Goal: Transaction & Acquisition: Purchase product/service

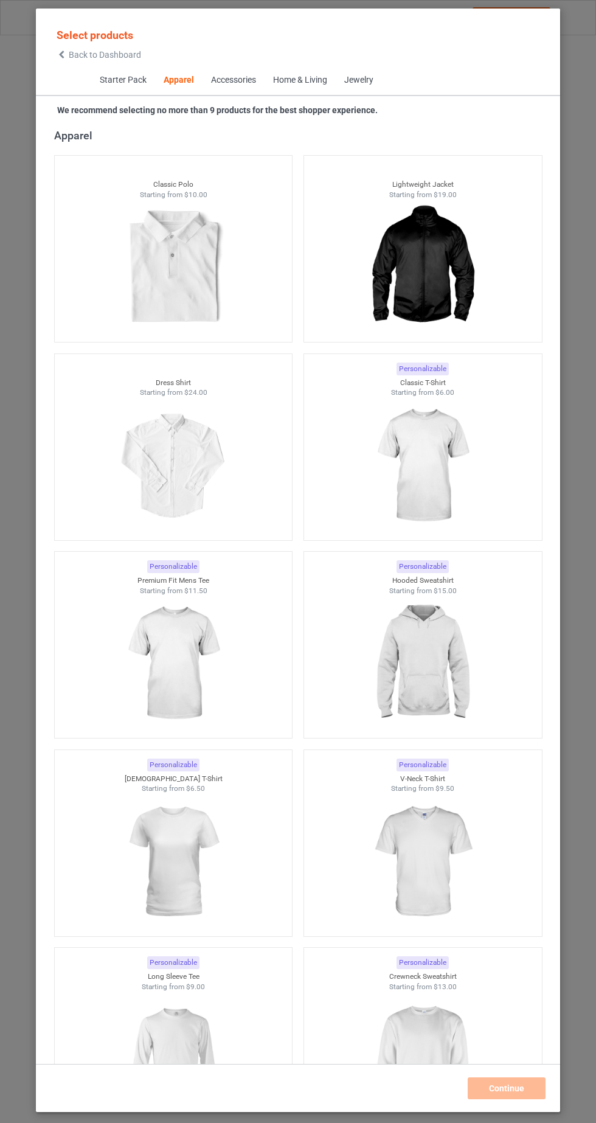
click at [436, 490] on img at bounding box center [422, 466] width 109 height 136
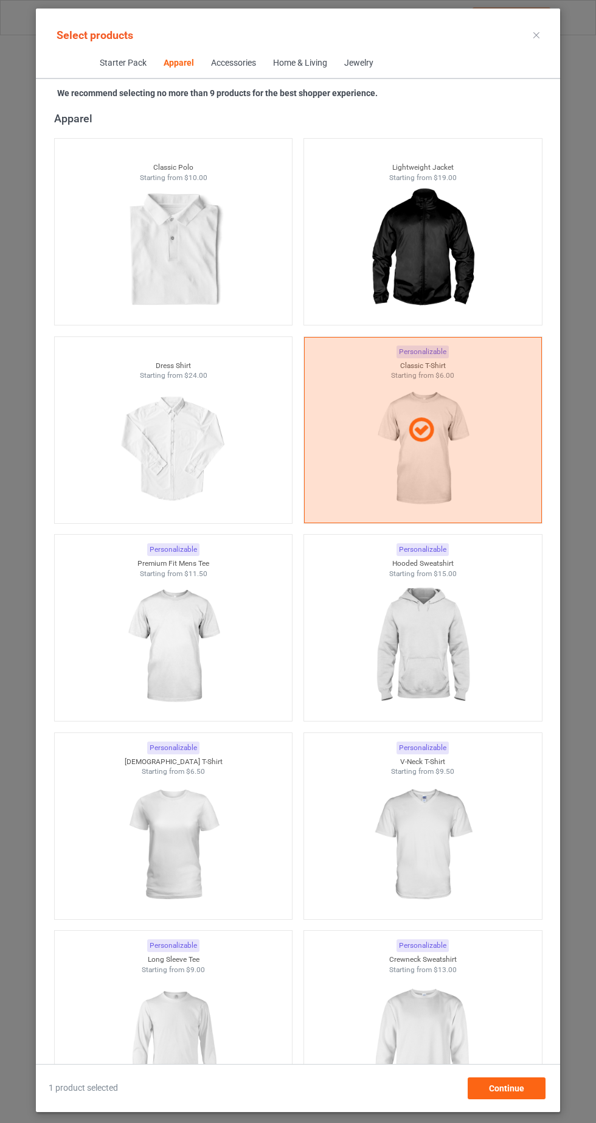
click at [191, 859] on img at bounding box center [173, 845] width 109 height 136
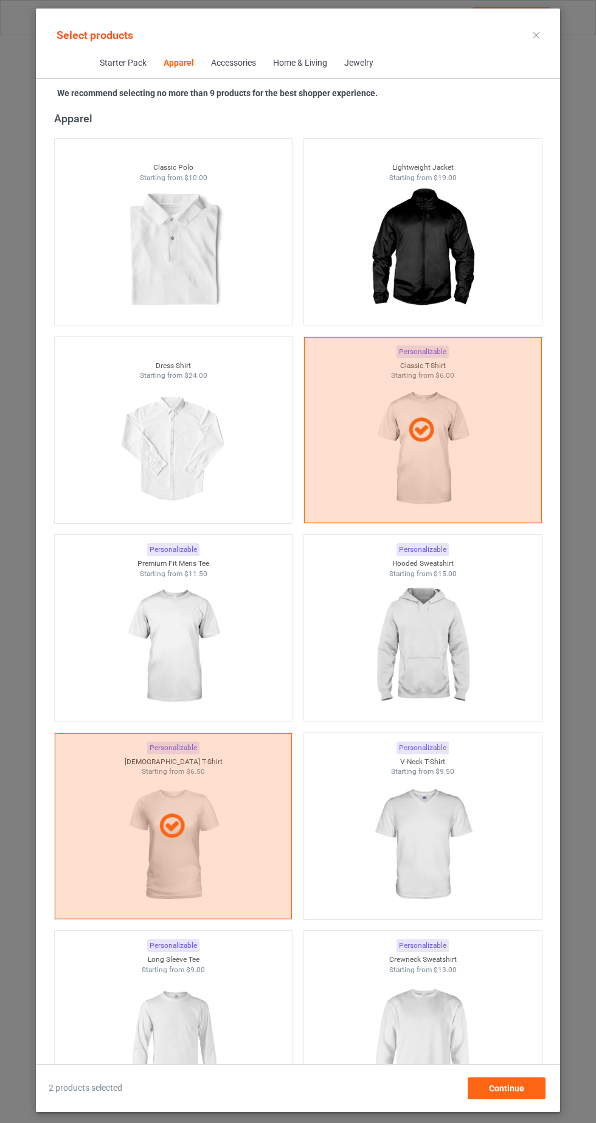
click at [467, 664] on img at bounding box center [422, 647] width 109 height 136
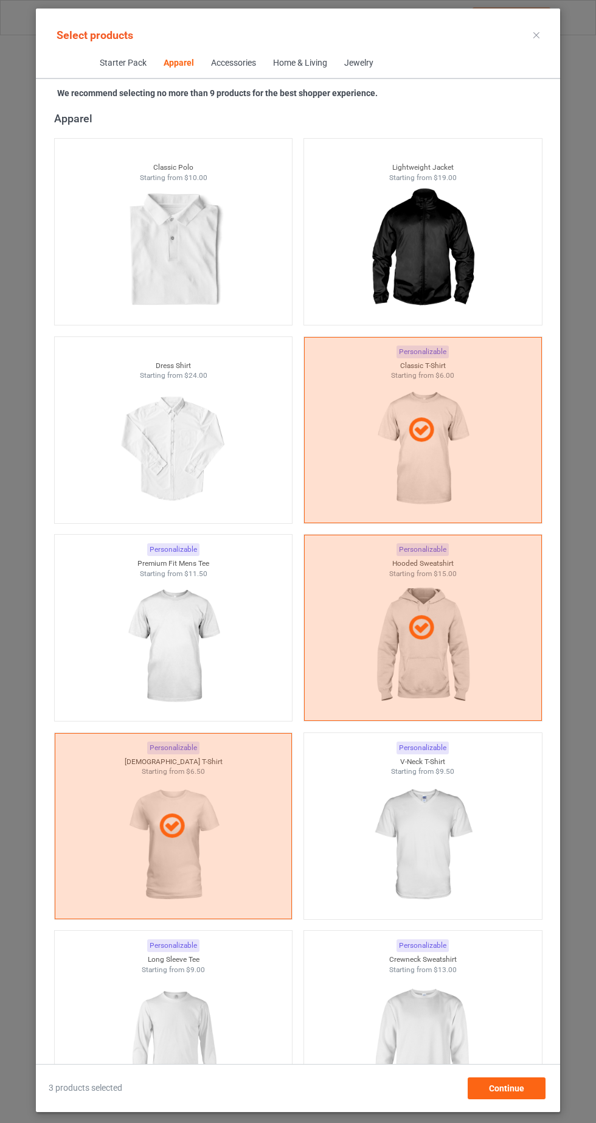
click at [430, 1024] on img at bounding box center [422, 1043] width 109 height 136
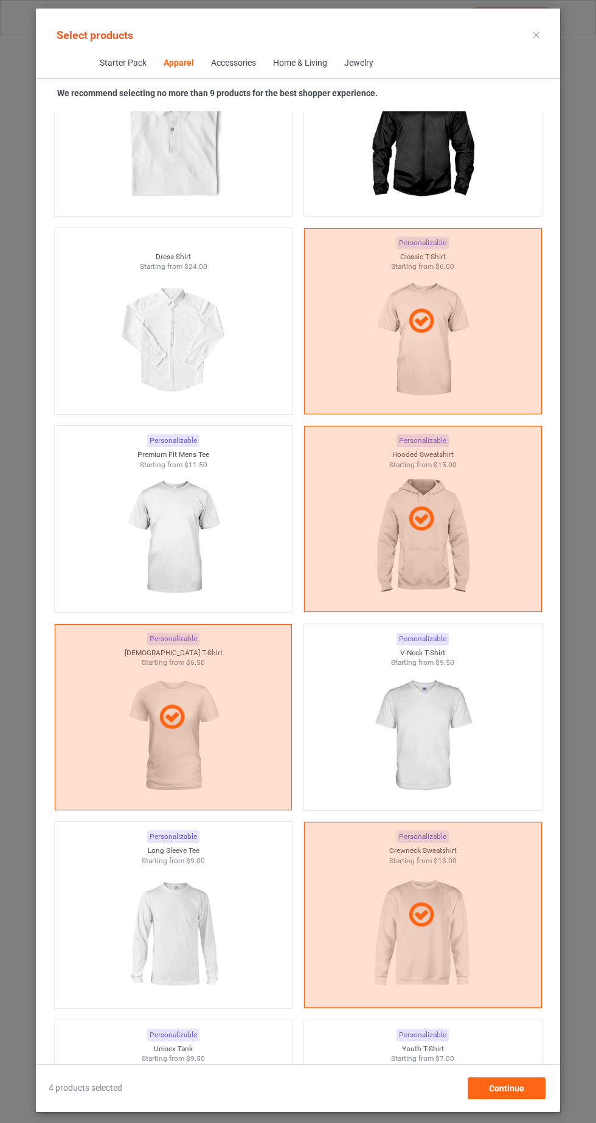
scroll to position [787, 0]
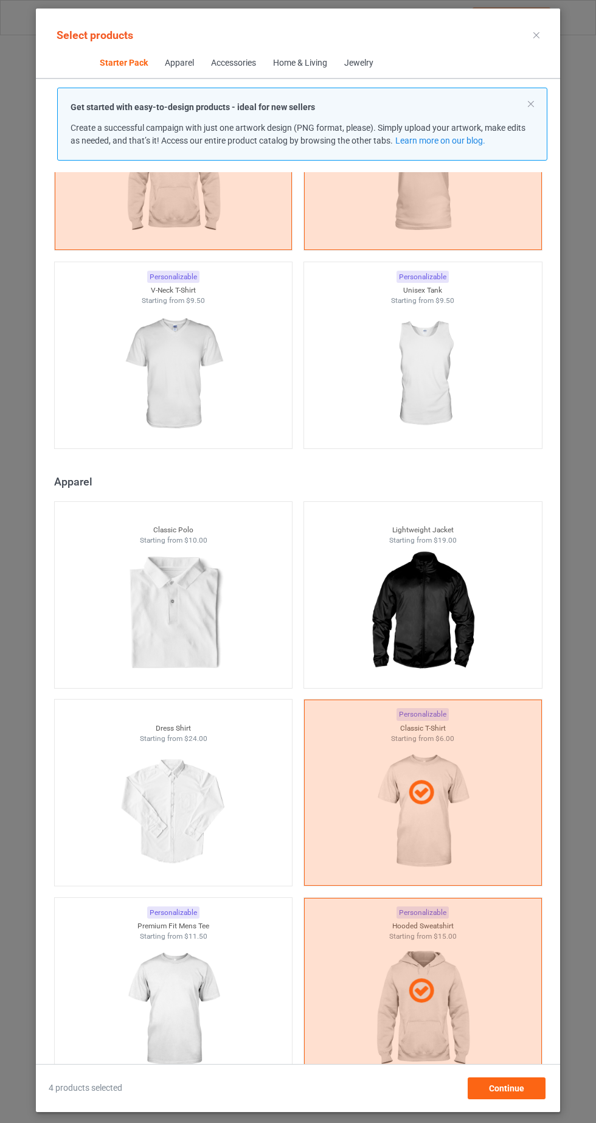
scroll to position [353, 0]
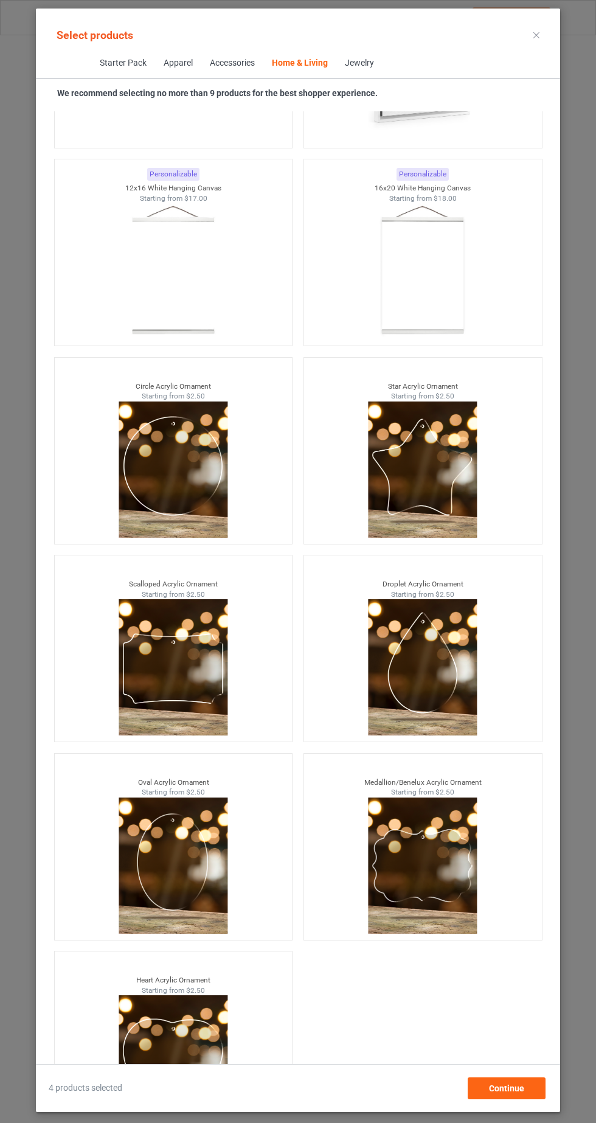
scroll to position [75, 0]
click at [524, 1091] on div "Continue" at bounding box center [507, 1088] width 78 height 22
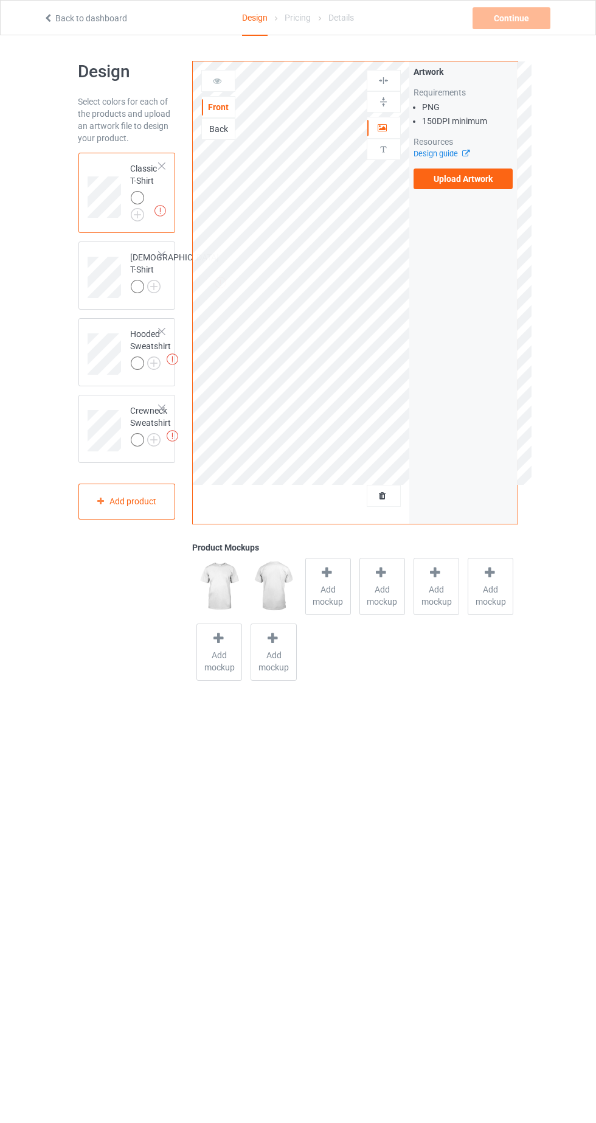
click at [476, 183] on label "Upload Artwork" at bounding box center [464, 179] width 100 height 21
click at [0, 0] on input "Upload Artwork" at bounding box center [0, 0] width 0 height 0
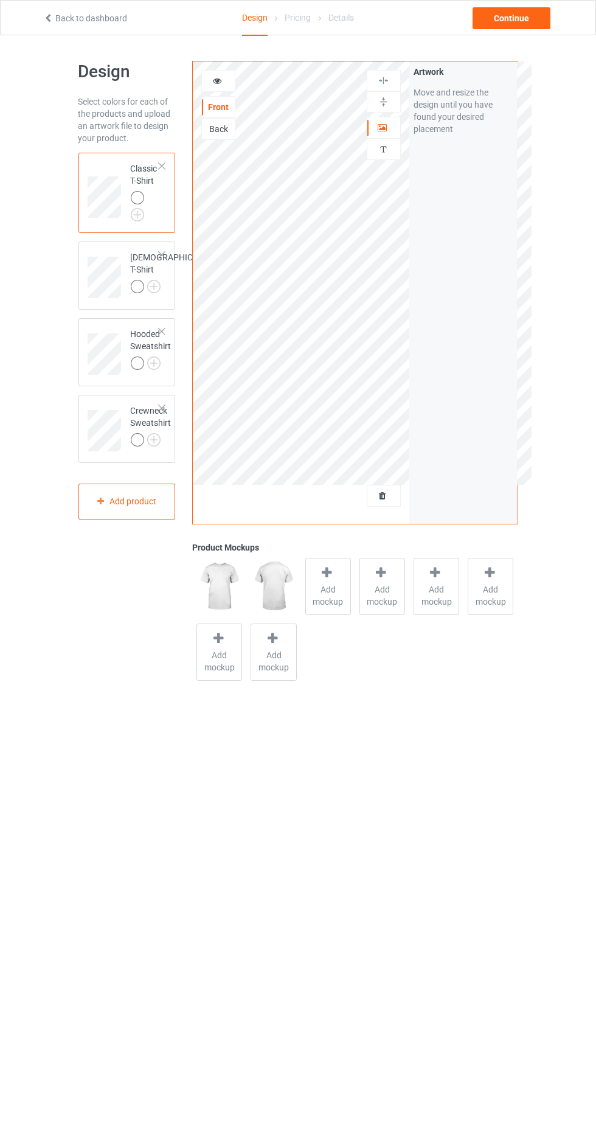
click at [0, 0] on img at bounding box center [0, 0] width 0 height 0
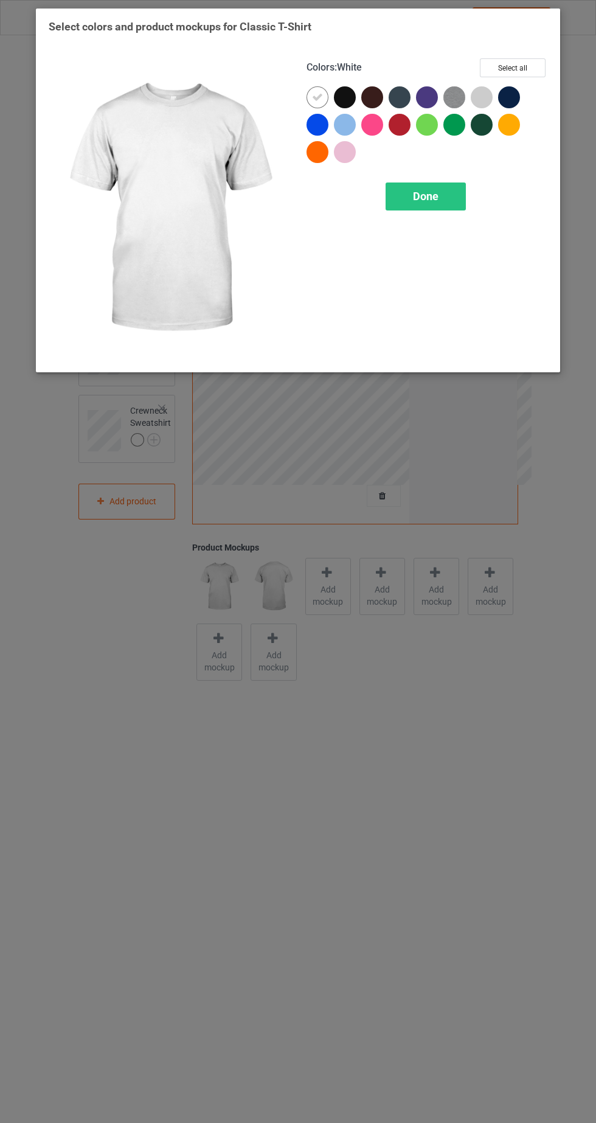
click at [324, 122] on div at bounding box center [318, 125] width 22 height 22
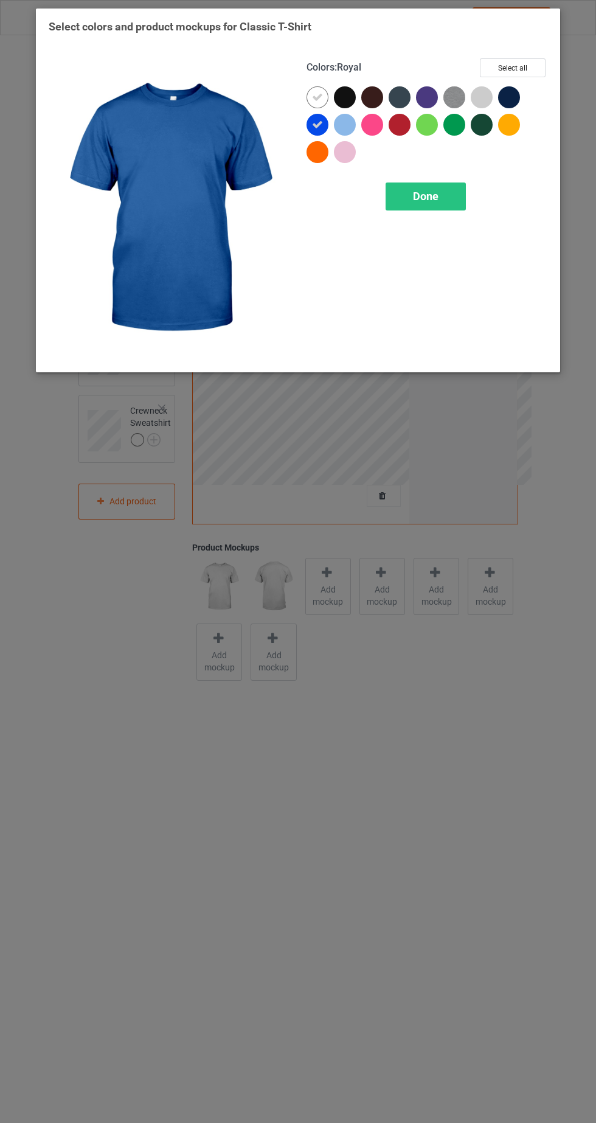
click at [317, 96] on icon at bounding box center [317, 97] width 11 height 11
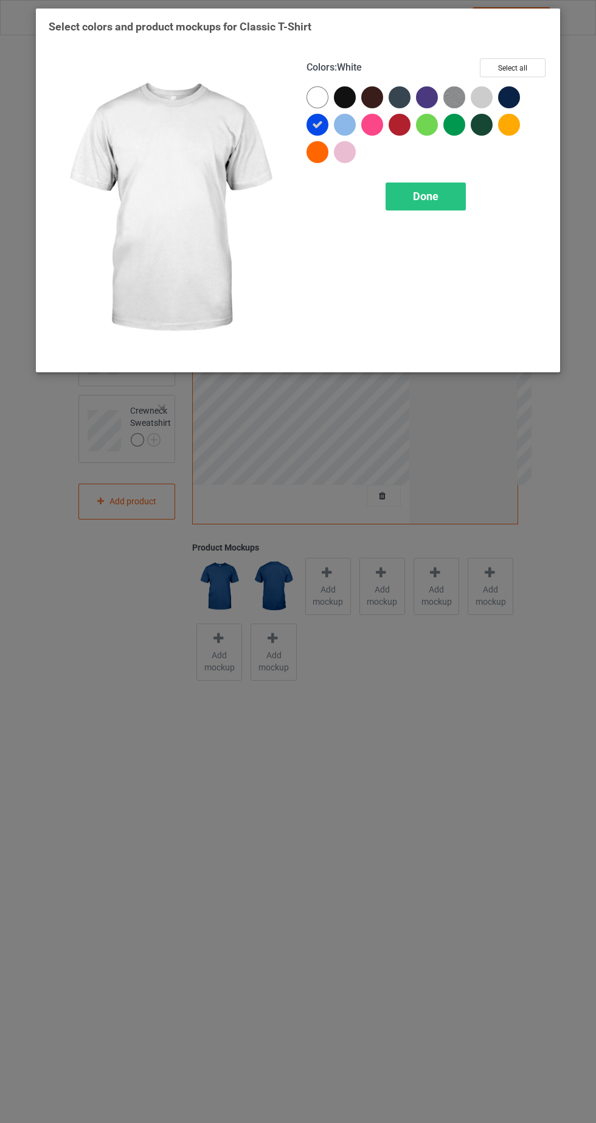
click at [437, 191] on span "Done" at bounding box center [426, 196] width 26 height 13
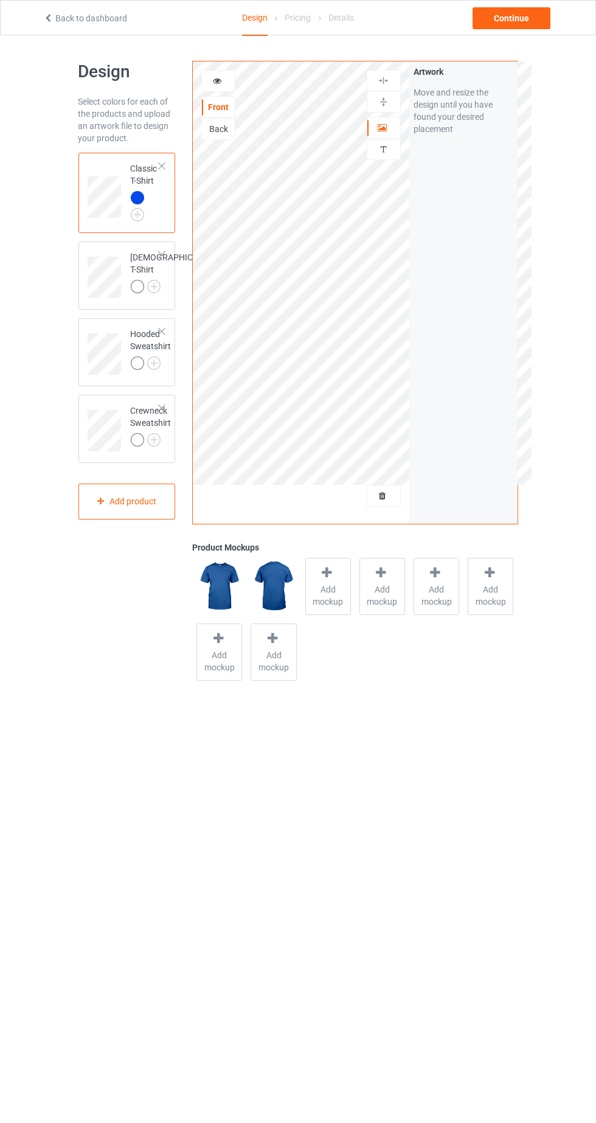
click at [225, 81] on div at bounding box center [218, 81] width 33 height 12
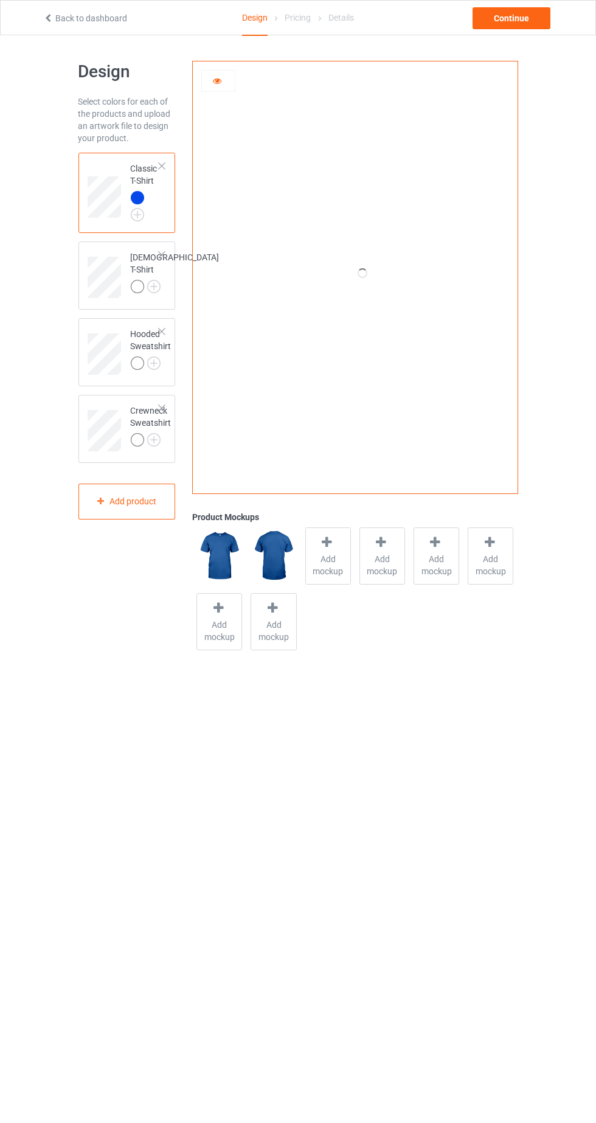
click at [217, 80] on icon at bounding box center [217, 79] width 10 height 9
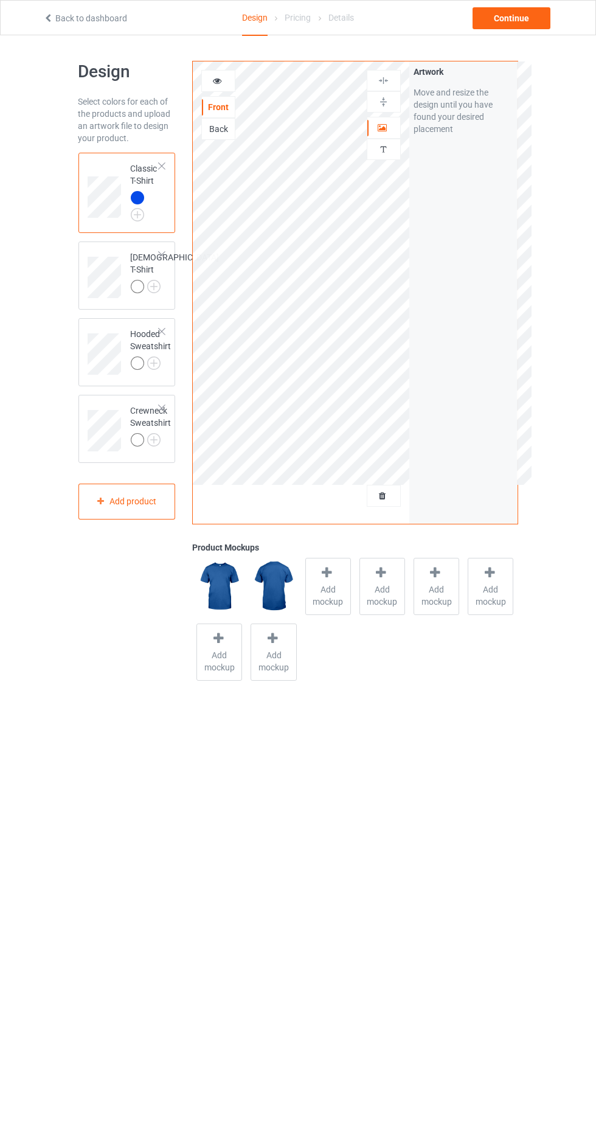
click at [0, 0] on img at bounding box center [0, 0] width 0 height 0
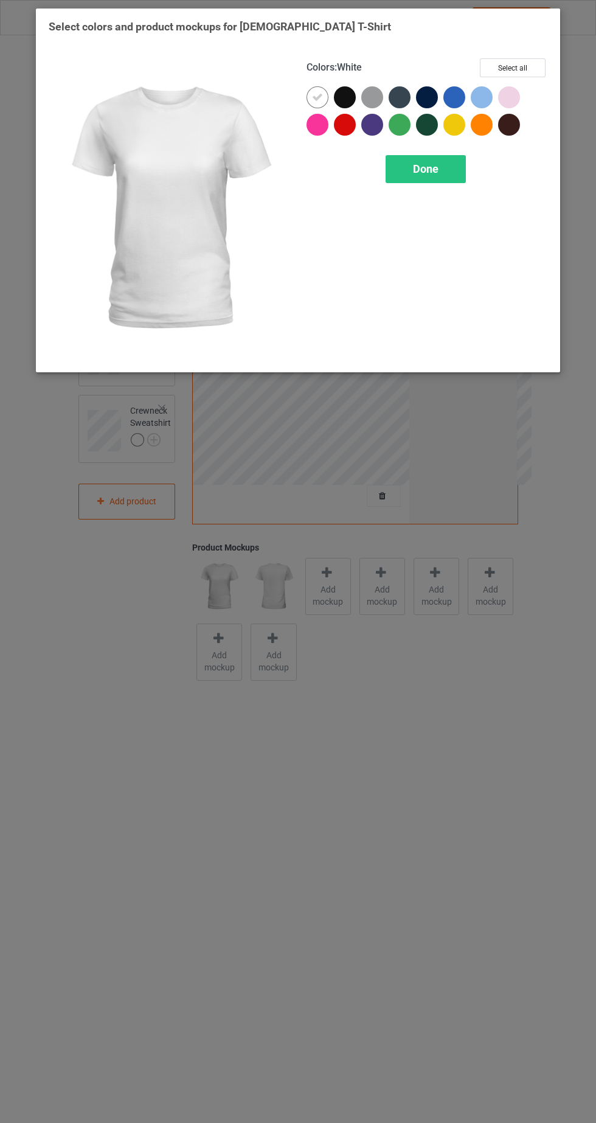
click at [456, 99] on div at bounding box center [454, 97] width 22 height 22
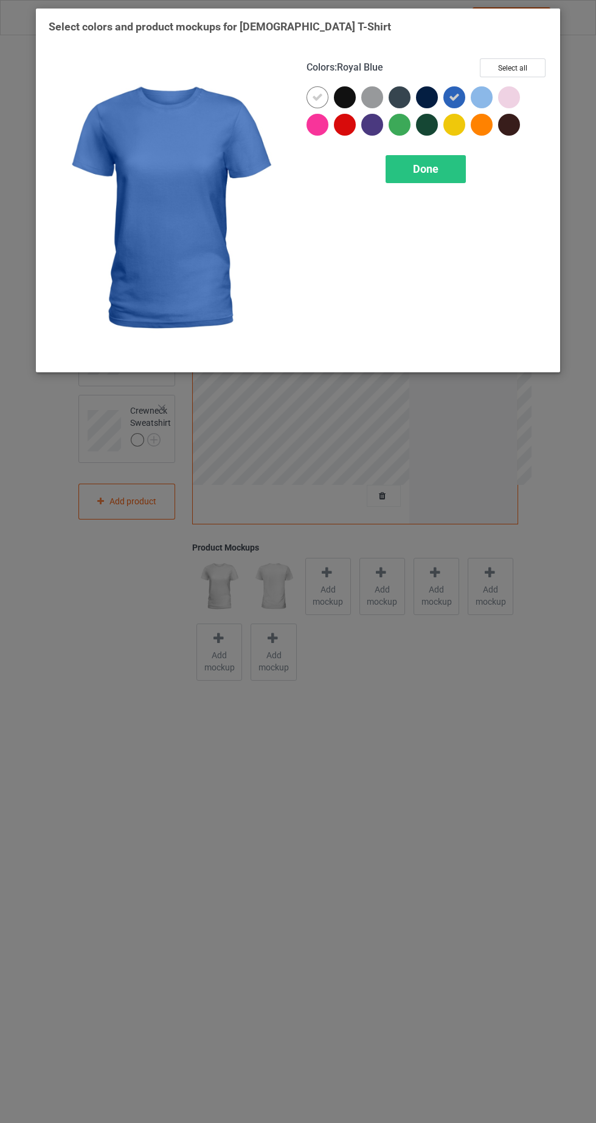
click at [319, 96] on icon at bounding box center [317, 97] width 11 height 11
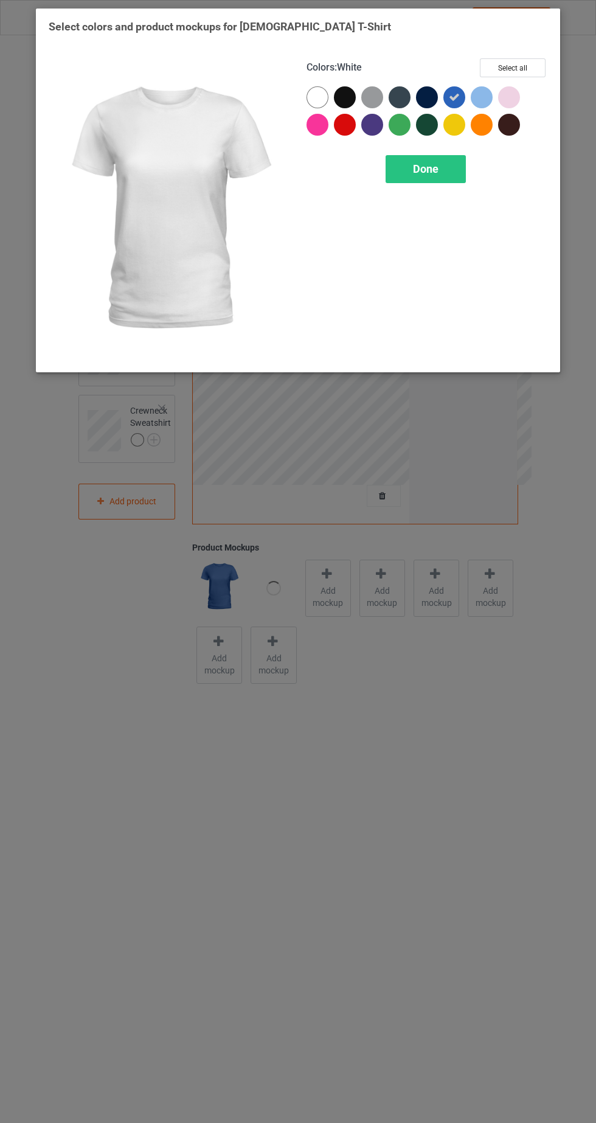
click at [414, 176] on div "Done" at bounding box center [426, 169] width 80 height 28
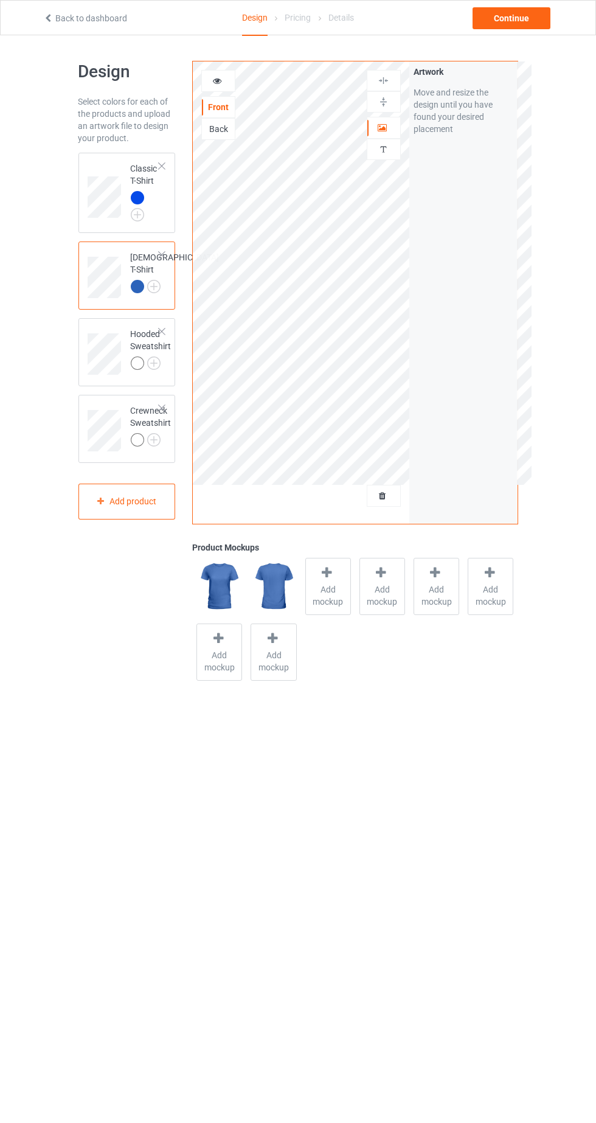
click at [0, 0] on img at bounding box center [0, 0] width 0 height 0
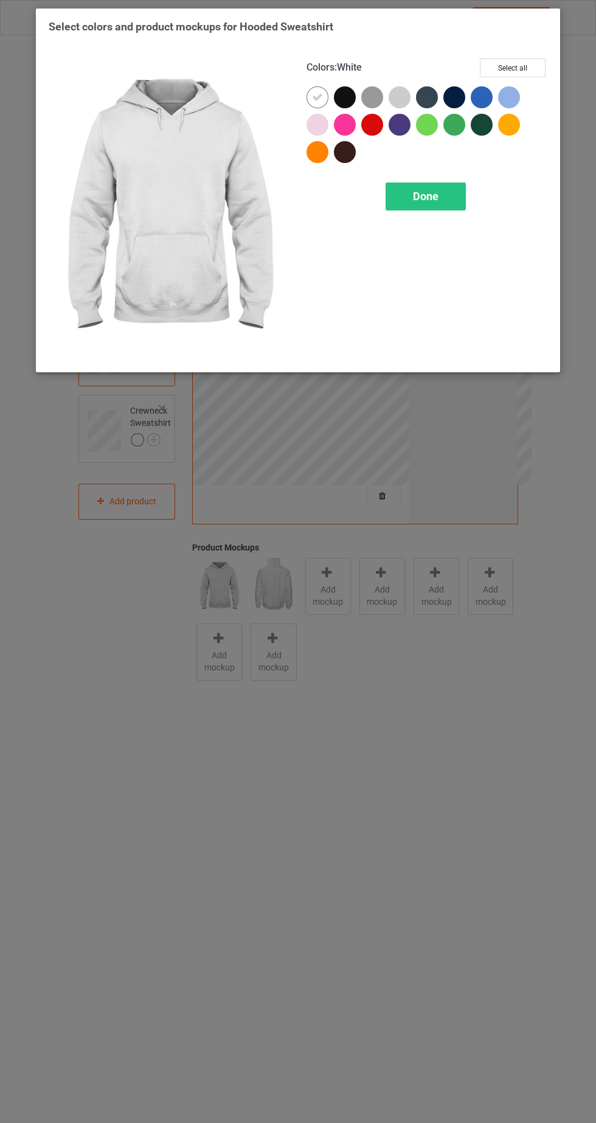
click at [490, 95] on div at bounding box center [482, 97] width 22 height 22
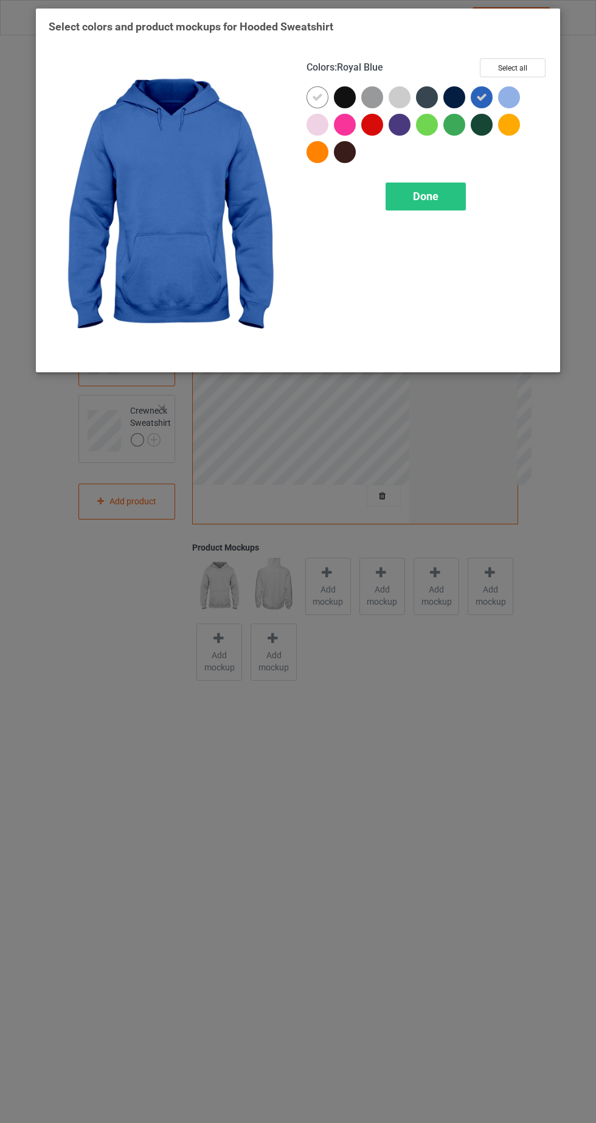
click at [316, 99] on icon at bounding box center [317, 97] width 11 height 11
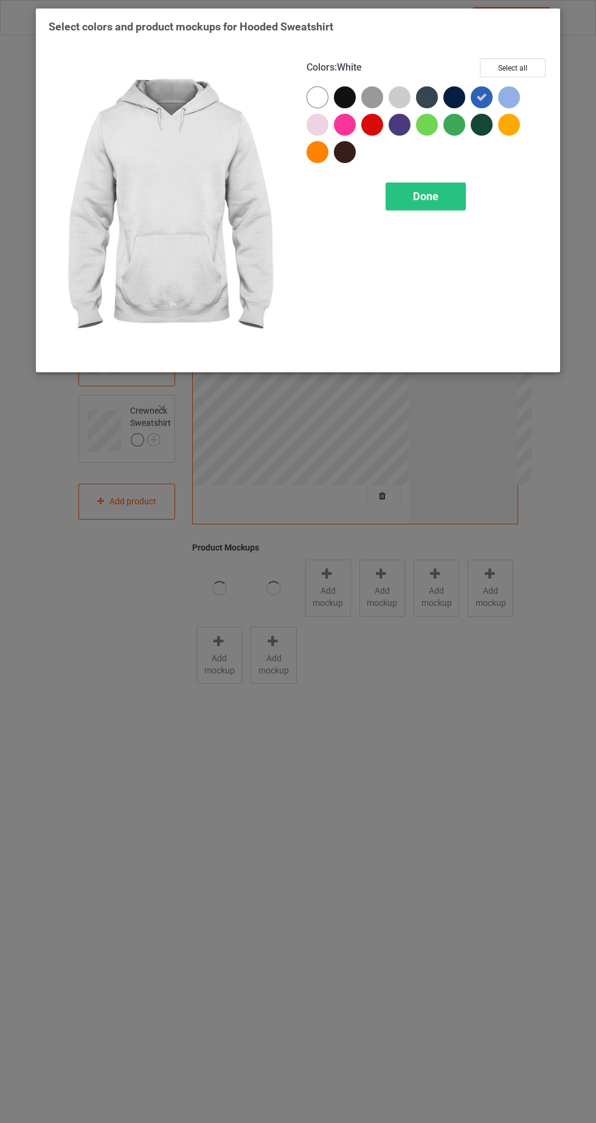
click at [457, 195] on div "Done" at bounding box center [426, 197] width 80 height 28
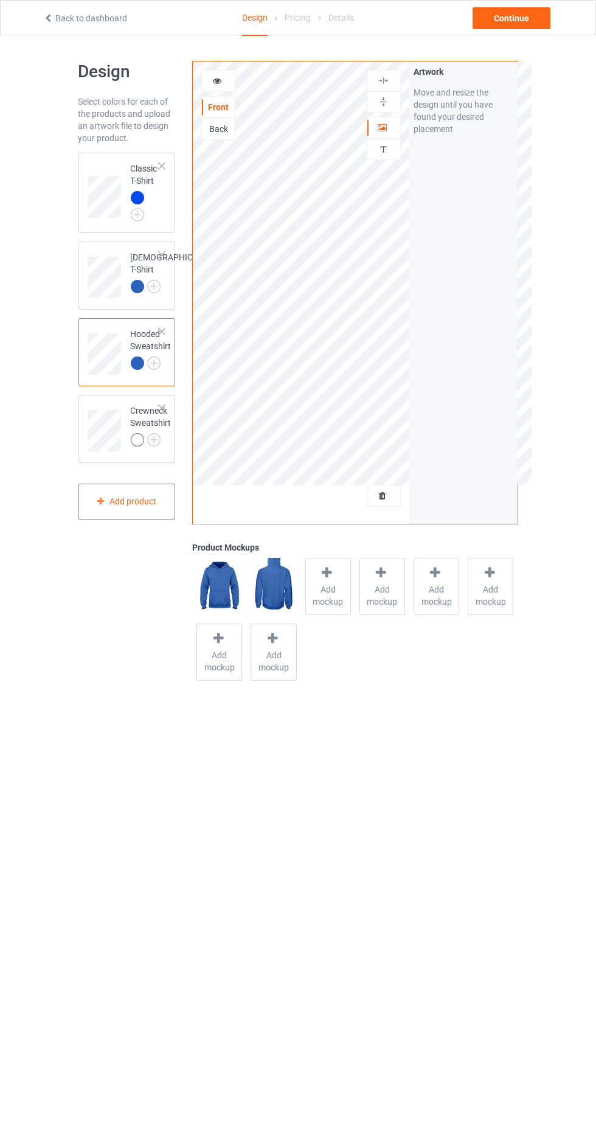
click at [0, 0] on img at bounding box center [0, 0] width 0 height 0
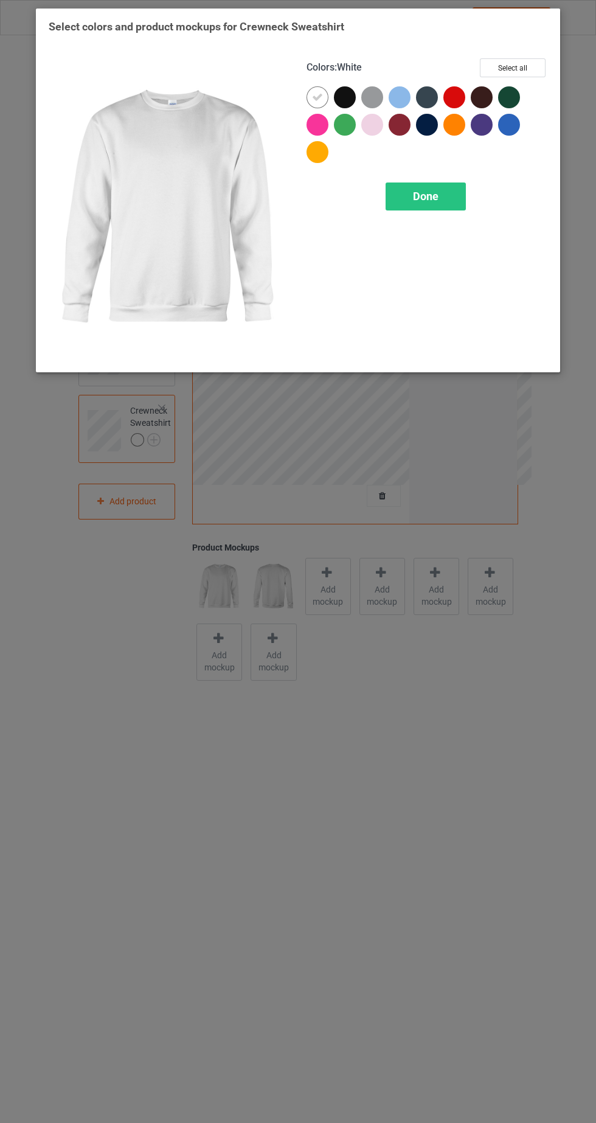
click at [515, 137] on div at bounding box center [511, 127] width 27 height 27
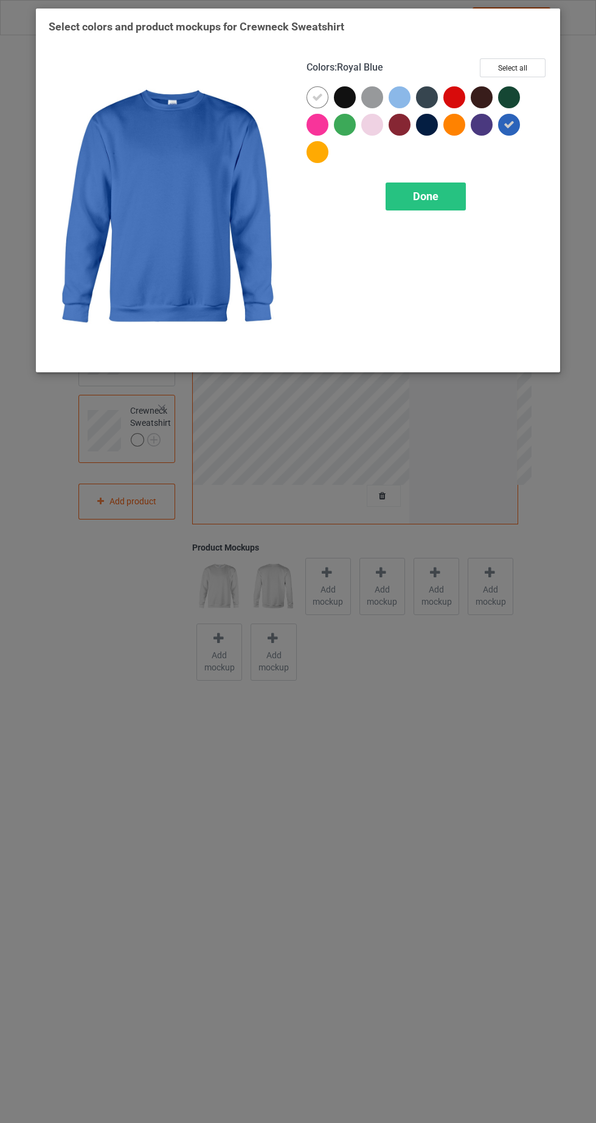
click at [322, 94] on icon at bounding box center [317, 97] width 11 height 11
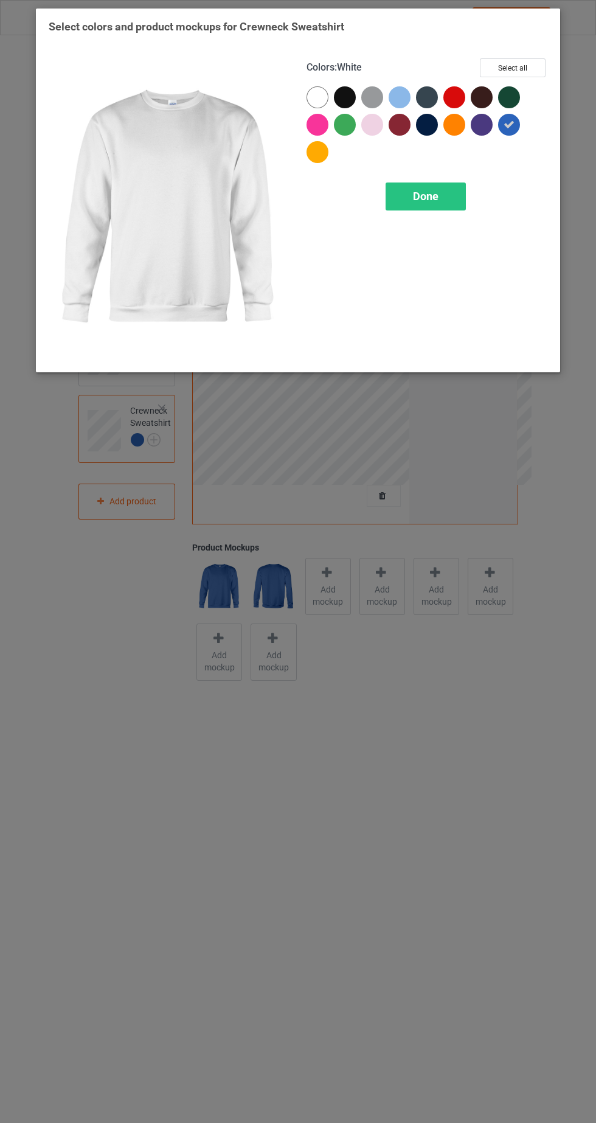
click at [352, 104] on div at bounding box center [345, 97] width 22 height 22
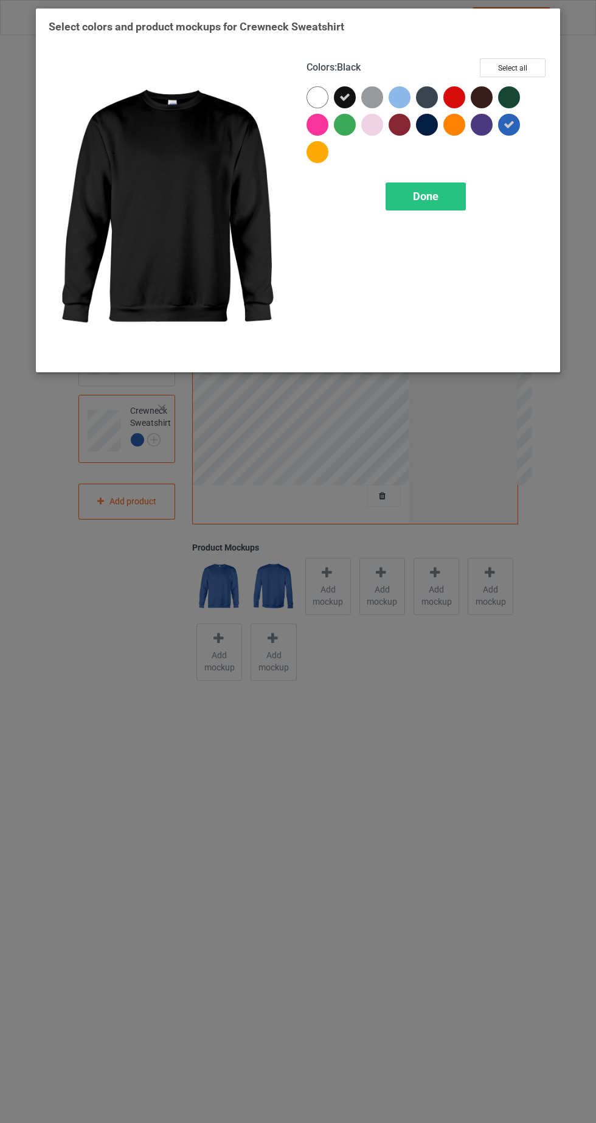
click at [438, 138] on div at bounding box center [429, 127] width 27 height 27
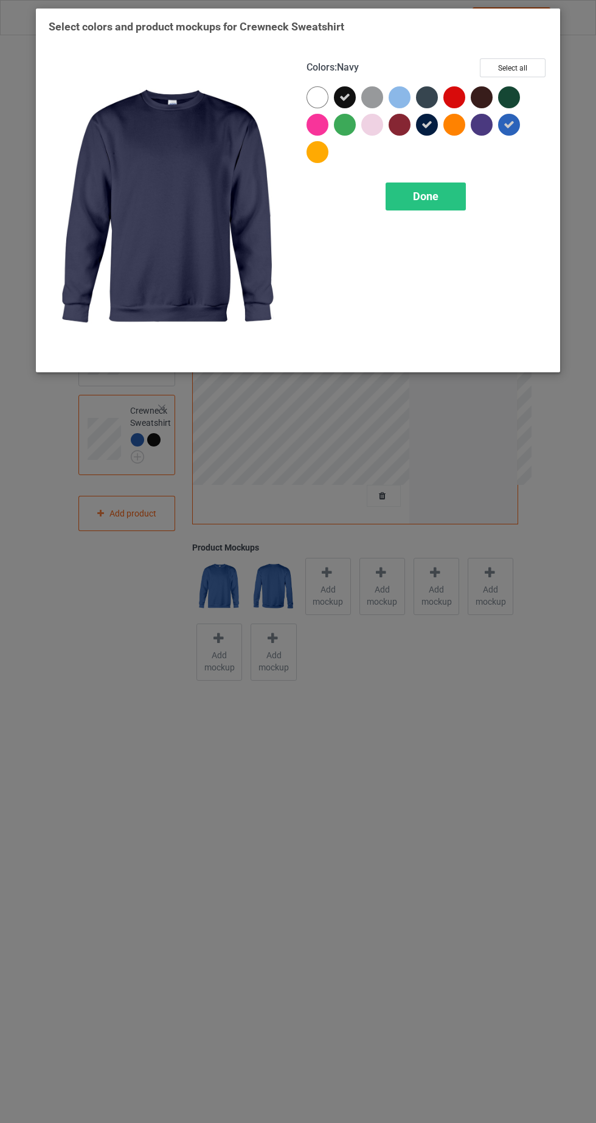
click at [445, 200] on div "Done" at bounding box center [426, 197] width 80 height 28
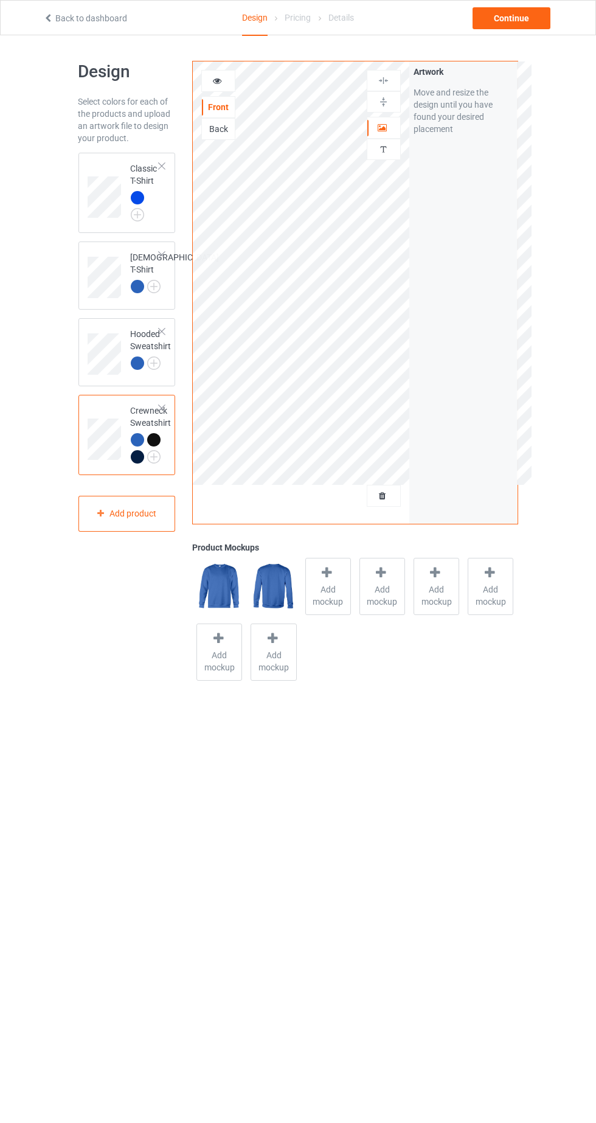
click at [0, 0] on img at bounding box center [0, 0] width 0 height 0
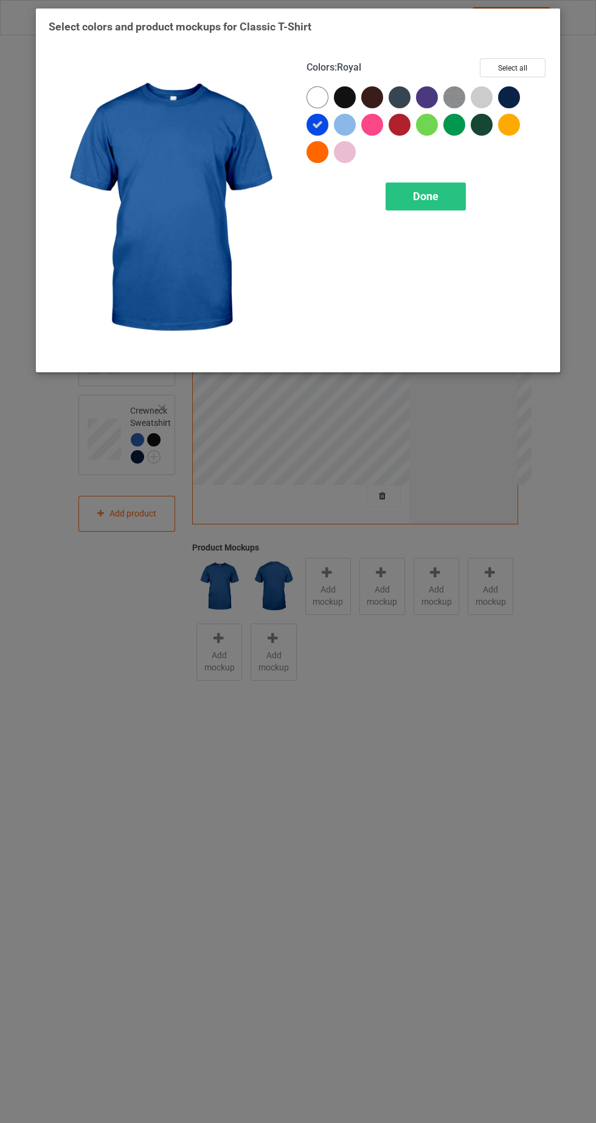
click at [349, 99] on div at bounding box center [345, 97] width 22 height 22
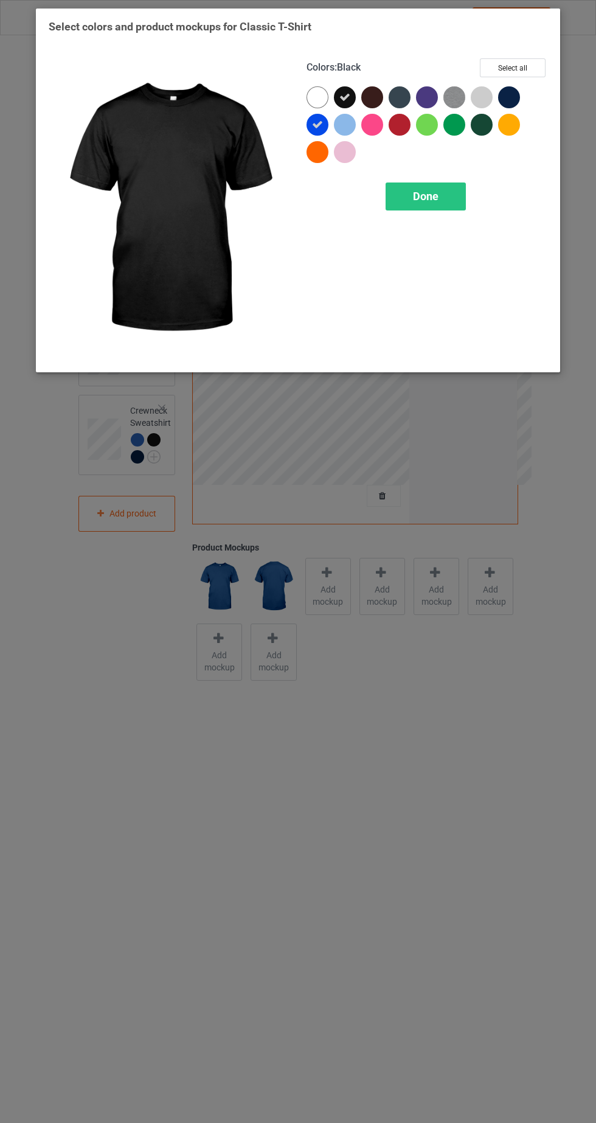
click at [517, 100] on div at bounding box center [509, 97] width 22 height 22
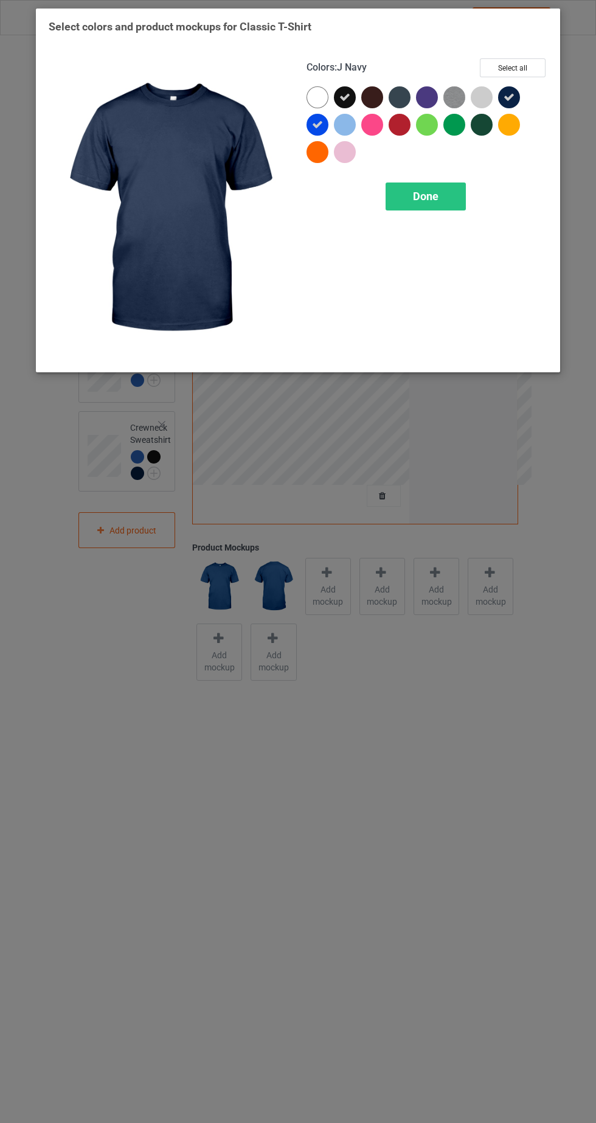
click at [439, 208] on div "Done" at bounding box center [426, 197] width 80 height 28
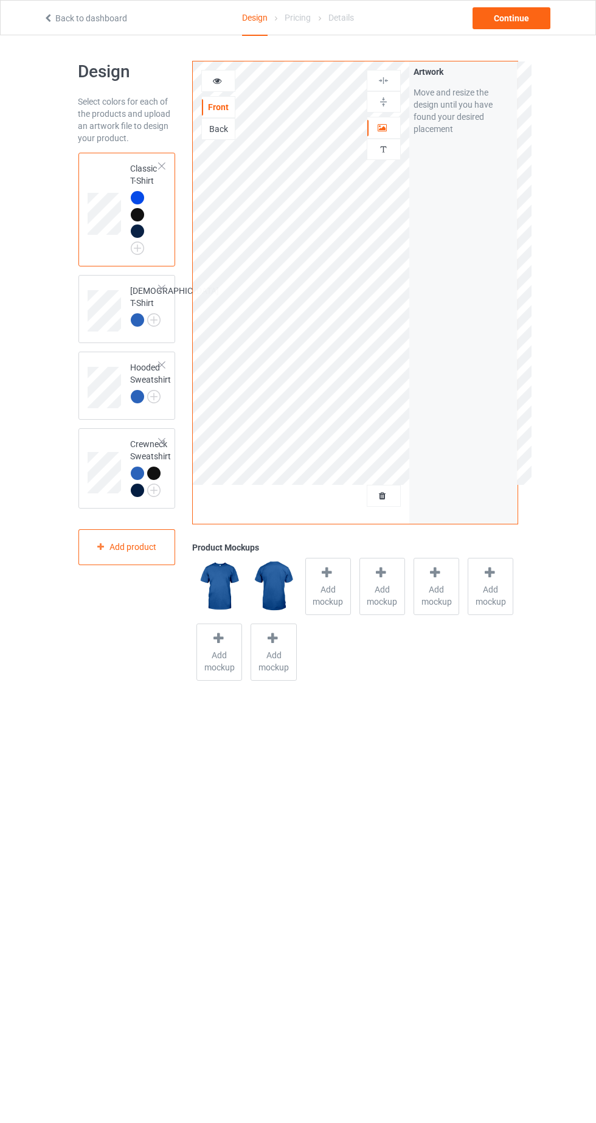
click at [0, 0] on img at bounding box center [0, 0] width 0 height 0
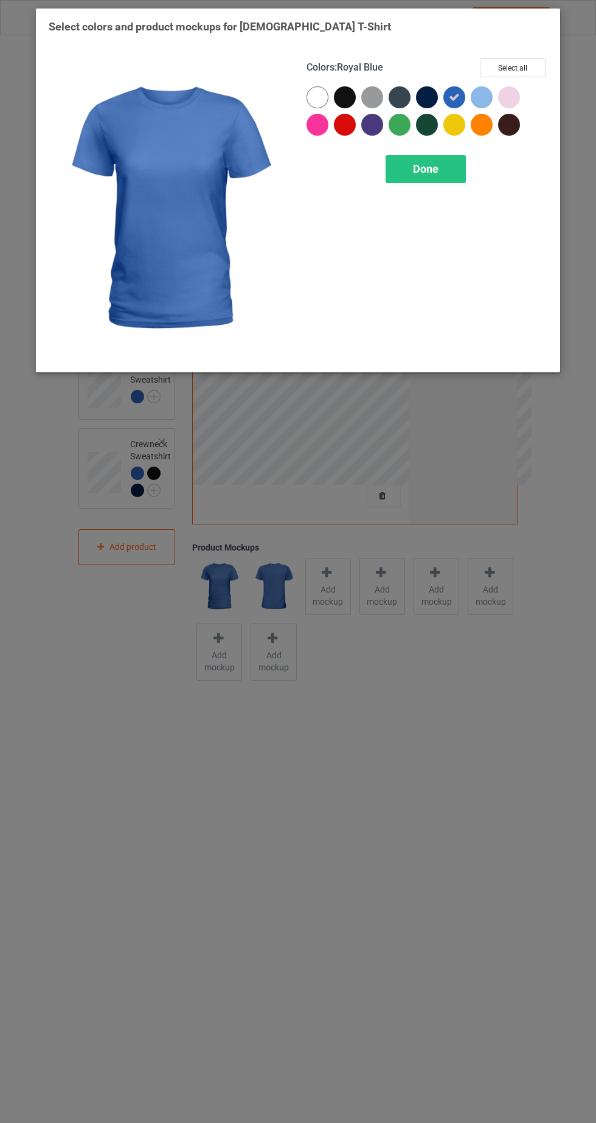
click at [315, 468] on div "Select colors and product mockups for [DEMOGRAPHIC_DATA] T-Shirt Colors : Royal…" at bounding box center [298, 561] width 596 height 1123
click at [435, 173] on span "Done" at bounding box center [426, 168] width 26 height 13
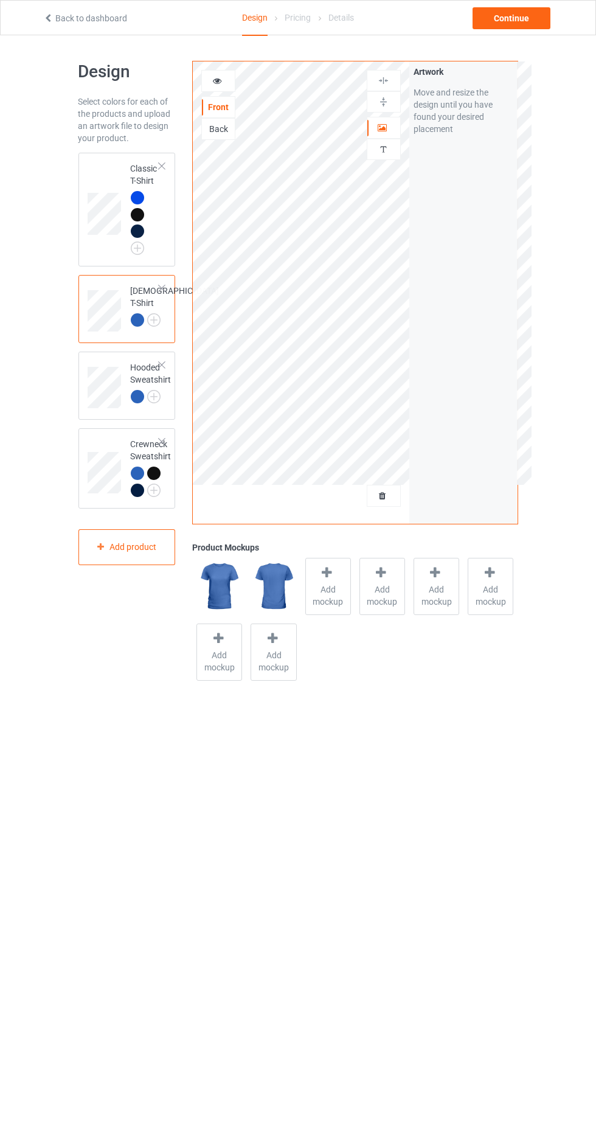
click at [134, 238] on div at bounding box center [139, 232] width 17 height 17
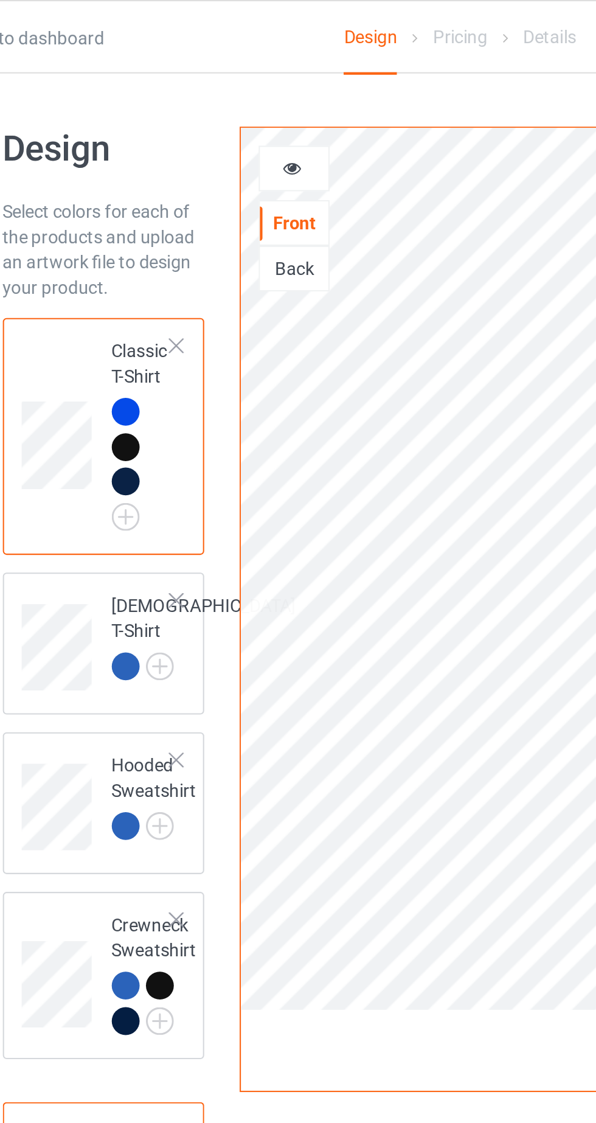
click at [0, 0] on img at bounding box center [0, 0] width 0 height 0
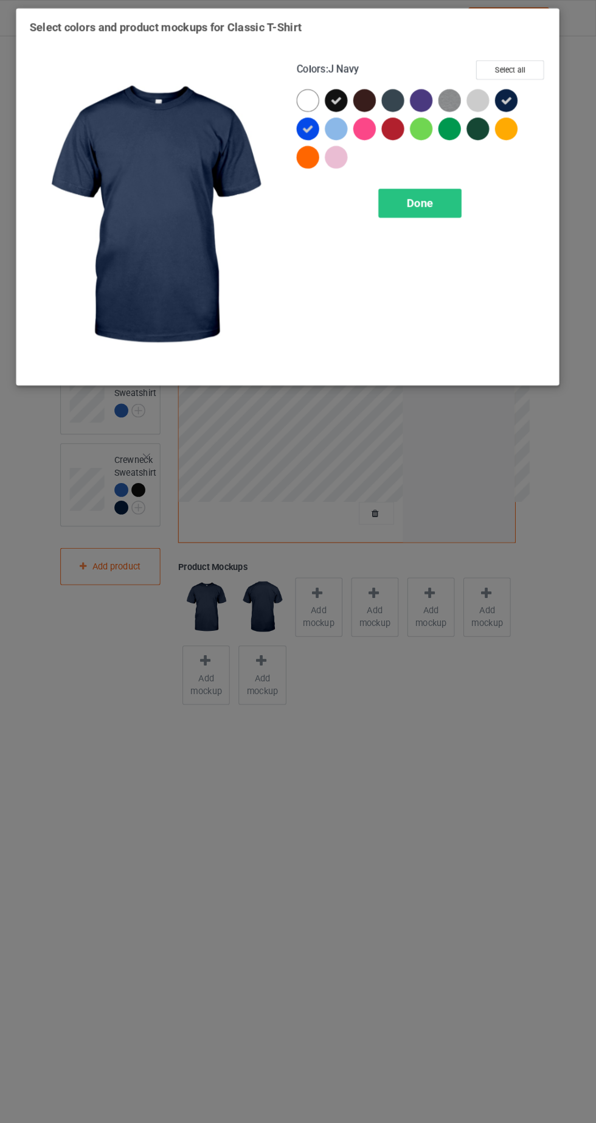
click at [504, 92] on icon at bounding box center [509, 97] width 11 height 11
click at [434, 195] on span "Done" at bounding box center [426, 196] width 26 height 13
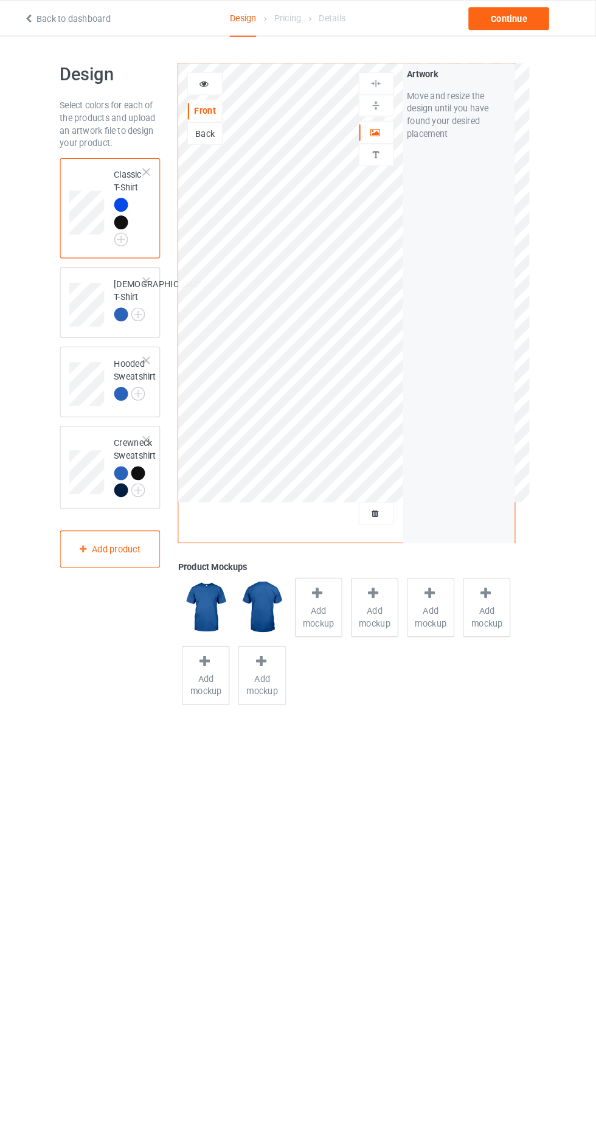
click at [0, 0] on img at bounding box center [0, 0] width 0 height 0
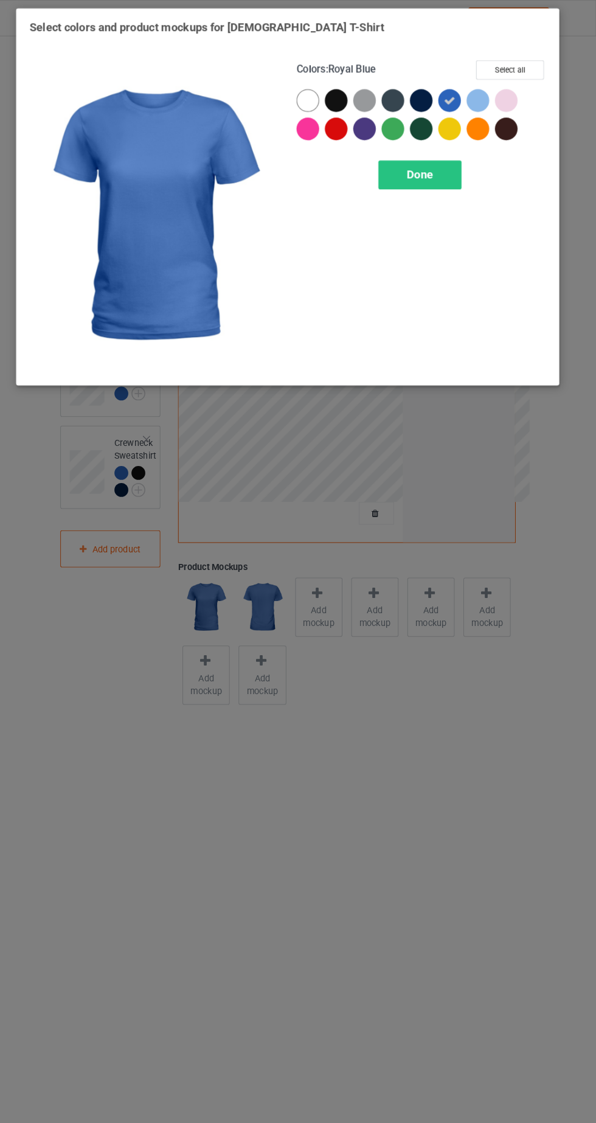
click at [347, 94] on div at bounding box center [345, 97] width 22 height 22
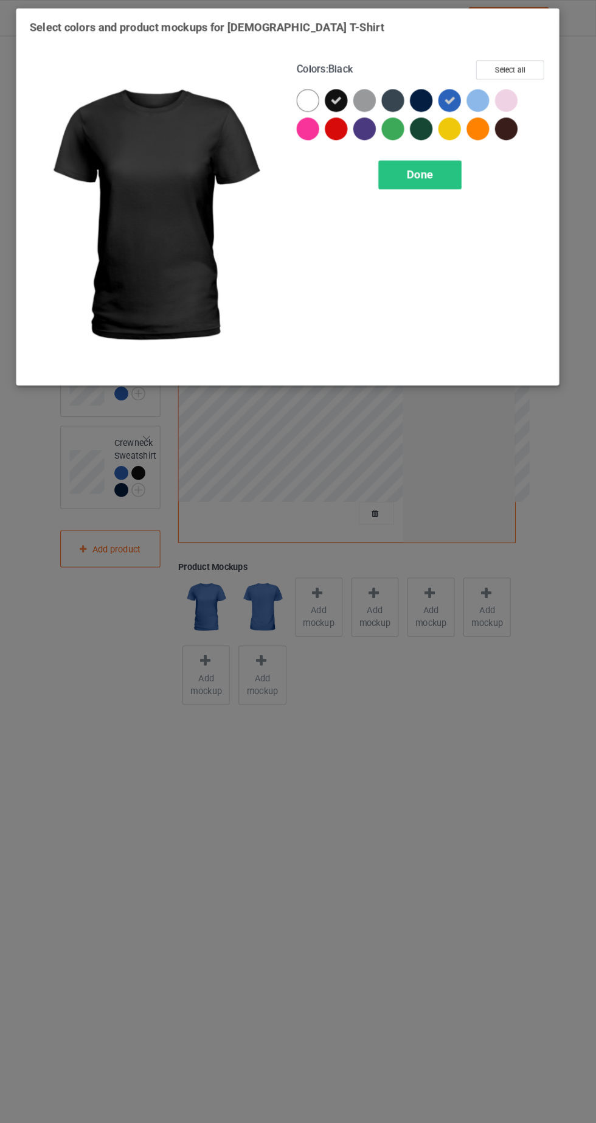
click at [436, 176] on div "Done" at bounding box center [426, 169] width 80 height 28
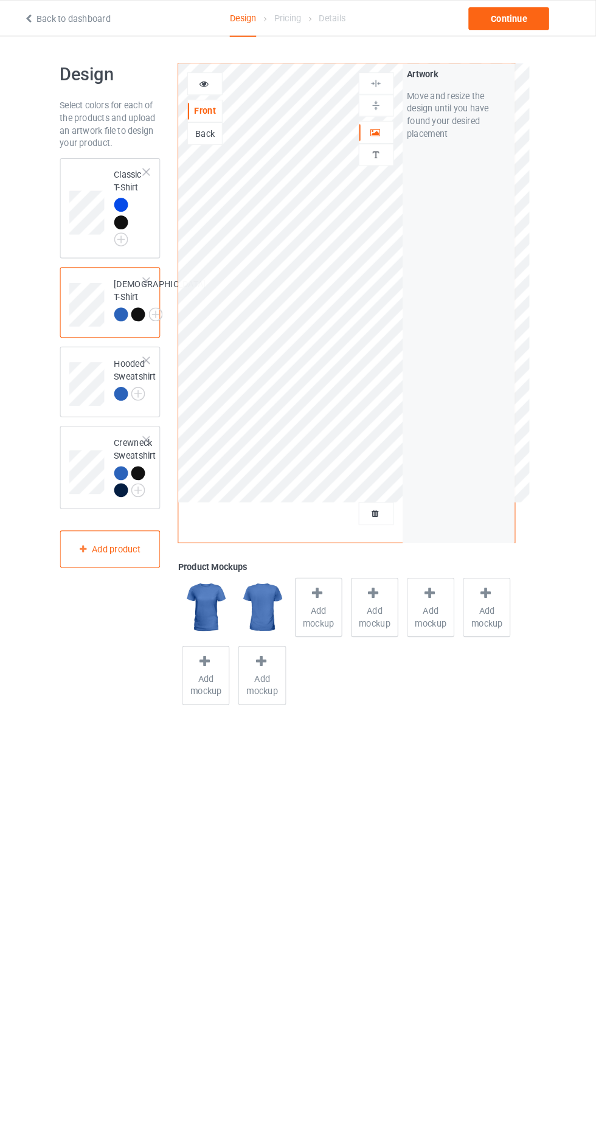
click at [0, 0] on img at bounding box center [0, 0] width 0 height 0
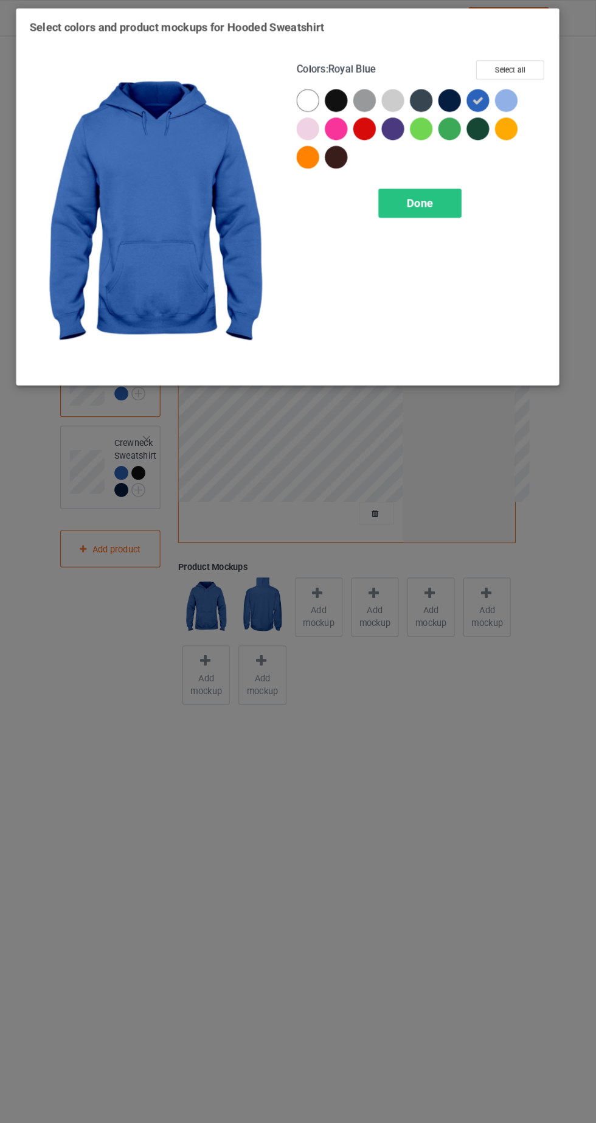
click at [343, 95] on div at bounding box center [345, 97] width 22 height 22
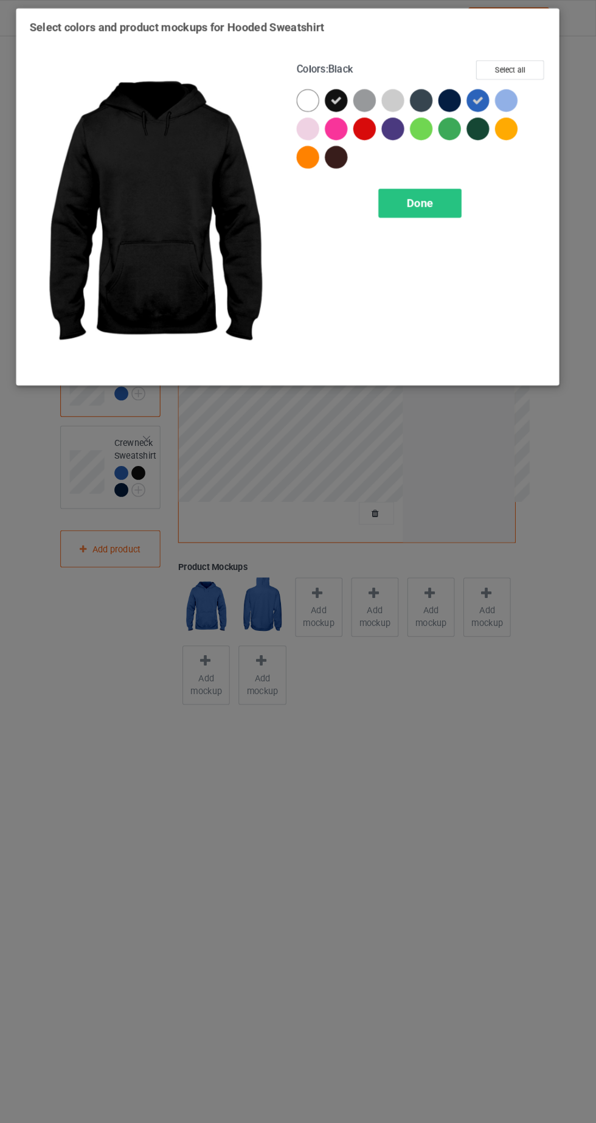
click at [439, 196] on div "Done" at bounding box center [426, 197] width 80 height 28
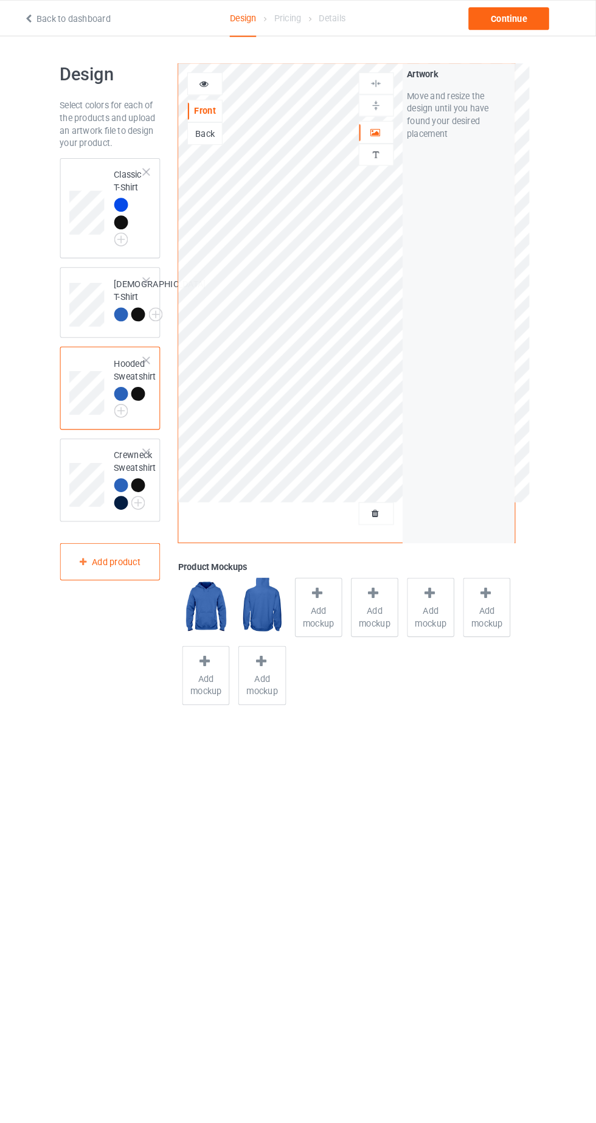
click at [0, 0] on img at bounding box center [0, 0] width 0 height 0
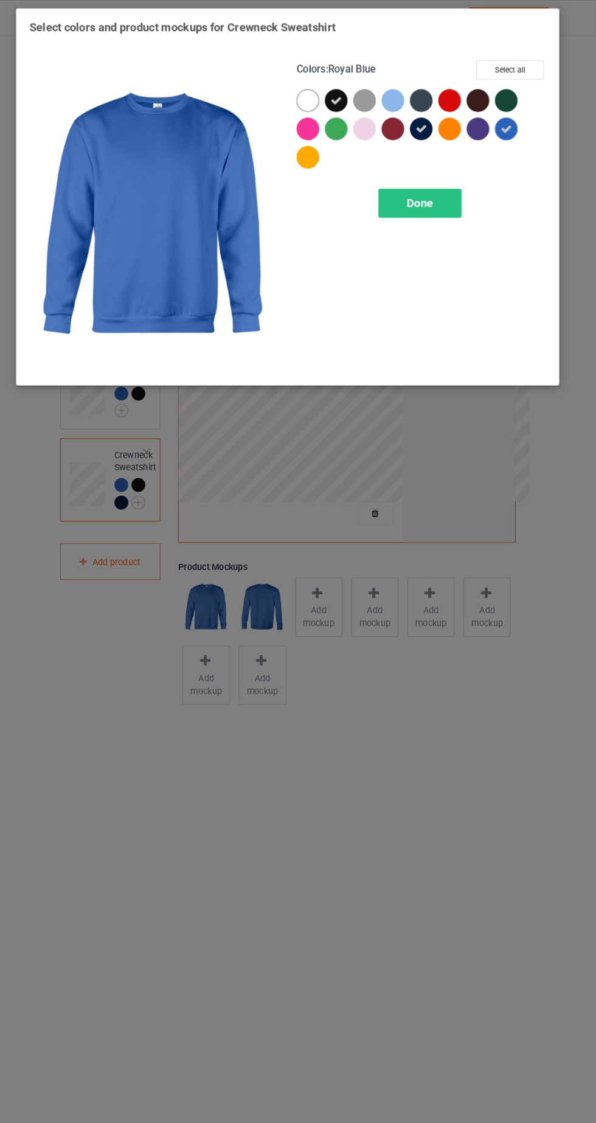
click at [437, 127] on div at bounding box center [429, 127] width 27 height 27
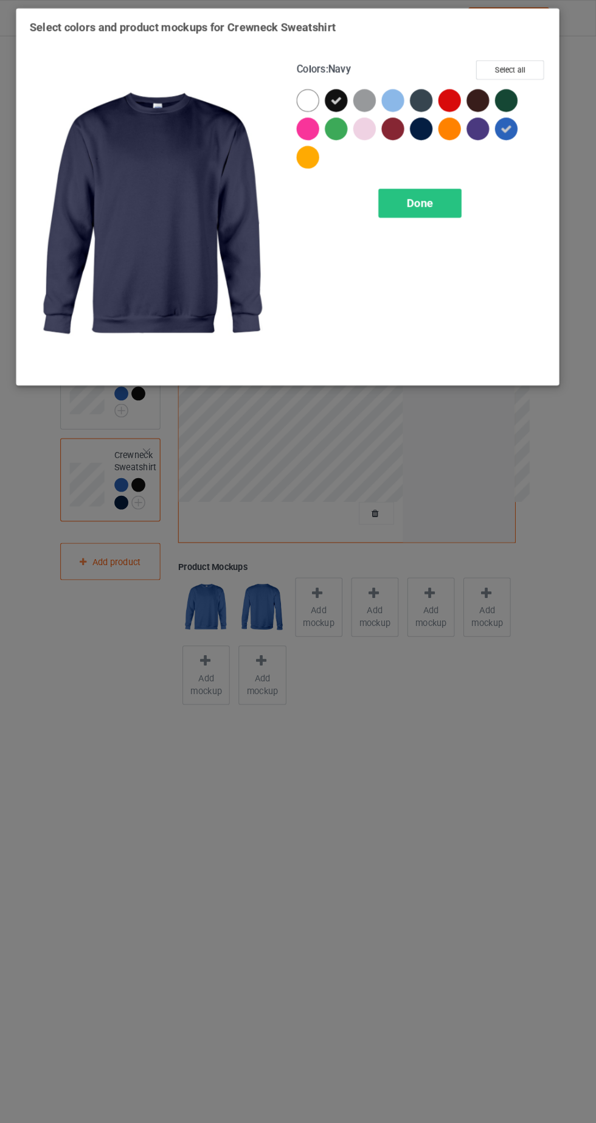
click at [438, 204] on div "Done" at bounding box center [426, 197] width 80 height 28
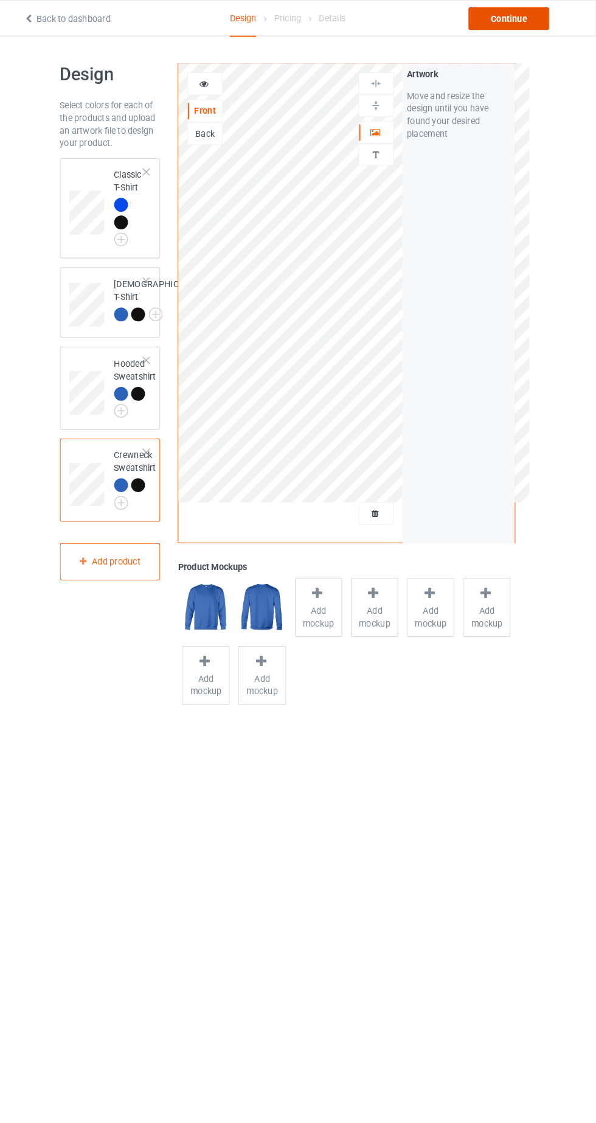
click at [510, 19] on div "Continue" at bounding box center [512, 18] width 78 height 22
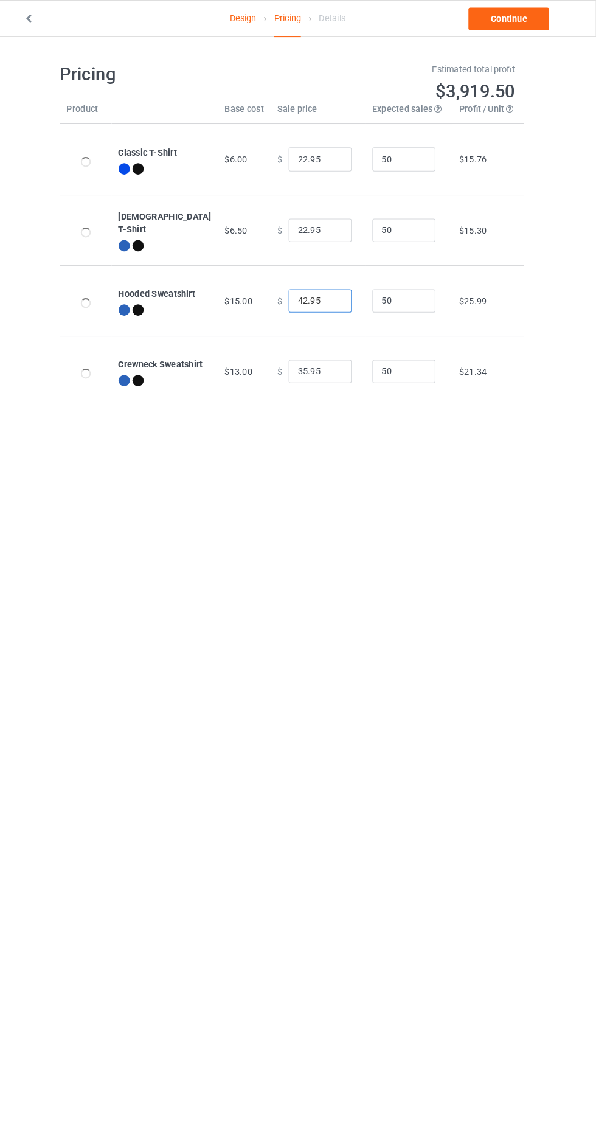
click at [304, 290] on input "42.95" at bounding box center [329, 290] width 61 height 23
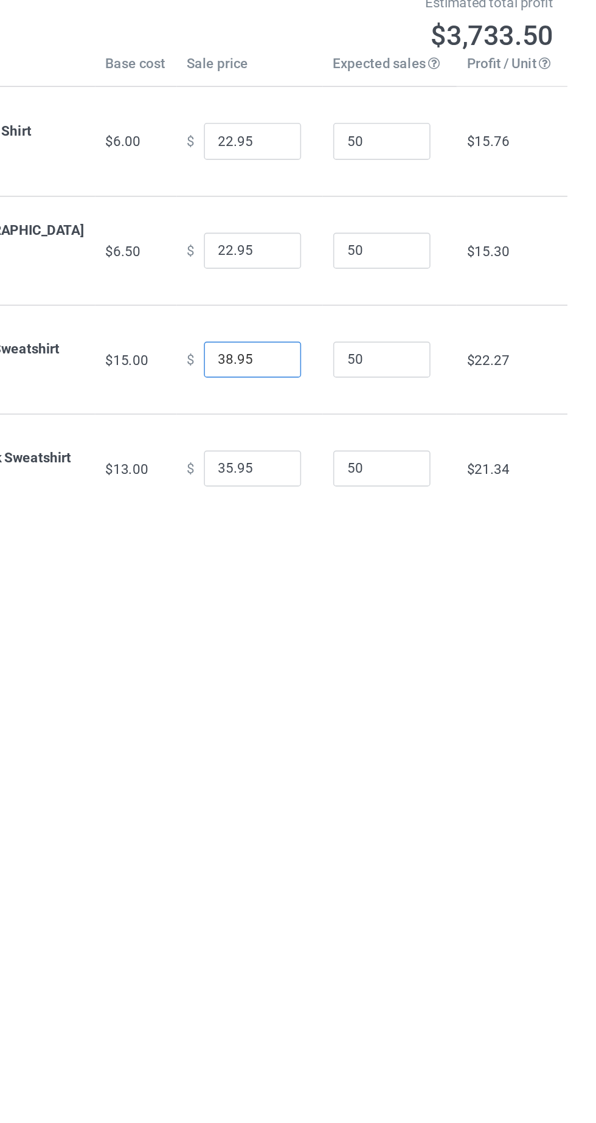
type input "38.95"
click at [307, 359] on input "35.95" at bounding box center [329, 358] width 61 height 23
type input "34.95"
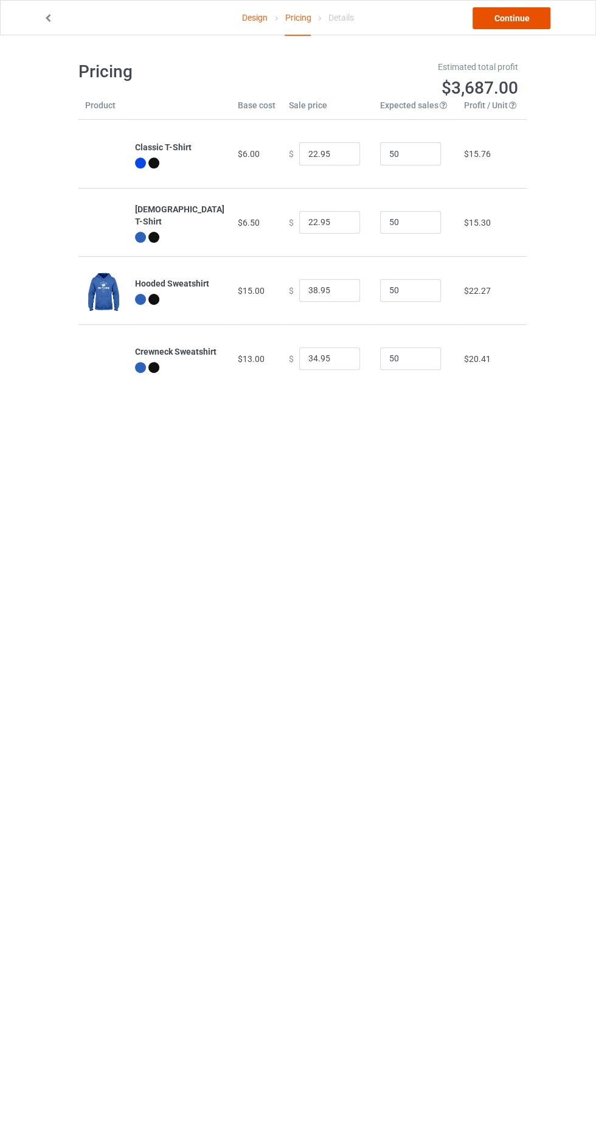
click at [531, 27] on link "Continue" at bounding box center [512, 18] width 78 height 22
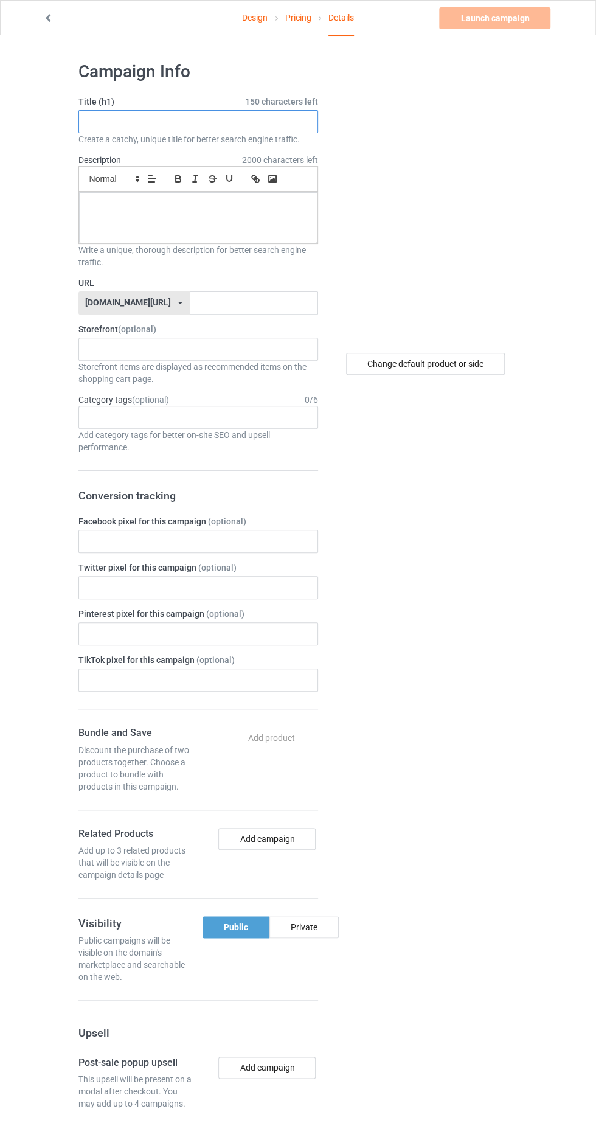
click at [172, 121] on input "text" at bounding box center [198, 121] width 240 height 23
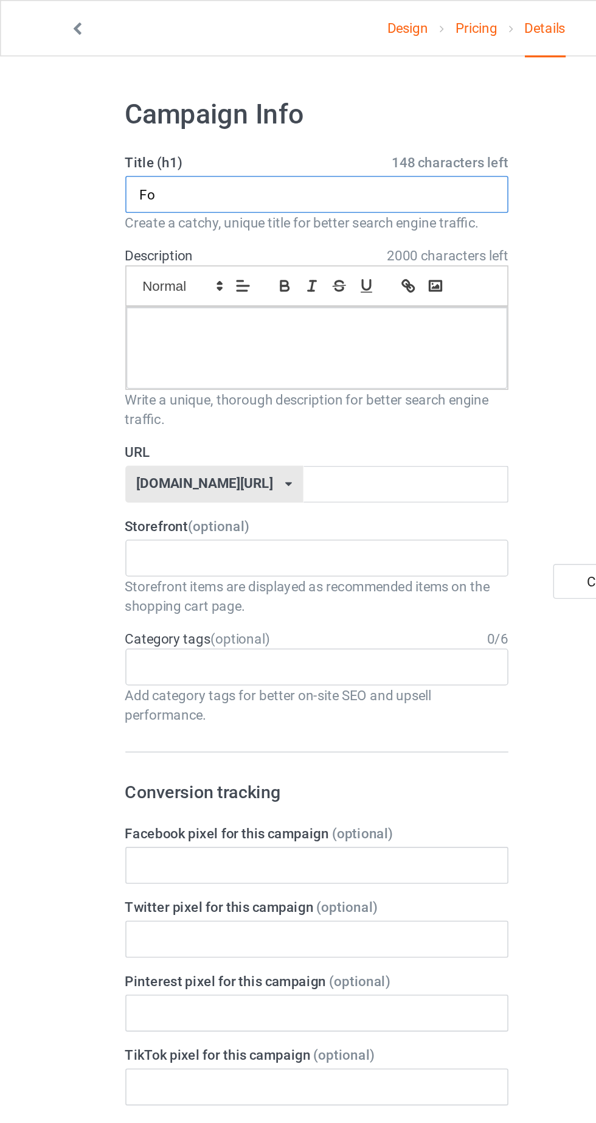
type input "F"
type input "FOR THE BOSS"
click at [134, 226] on div at bounding box center [198, 217] width 238 height 51
click at [209, 301] on input "text" at bounding box center [254, 302] width 128 height 23
type input "Jdkdkbbk"
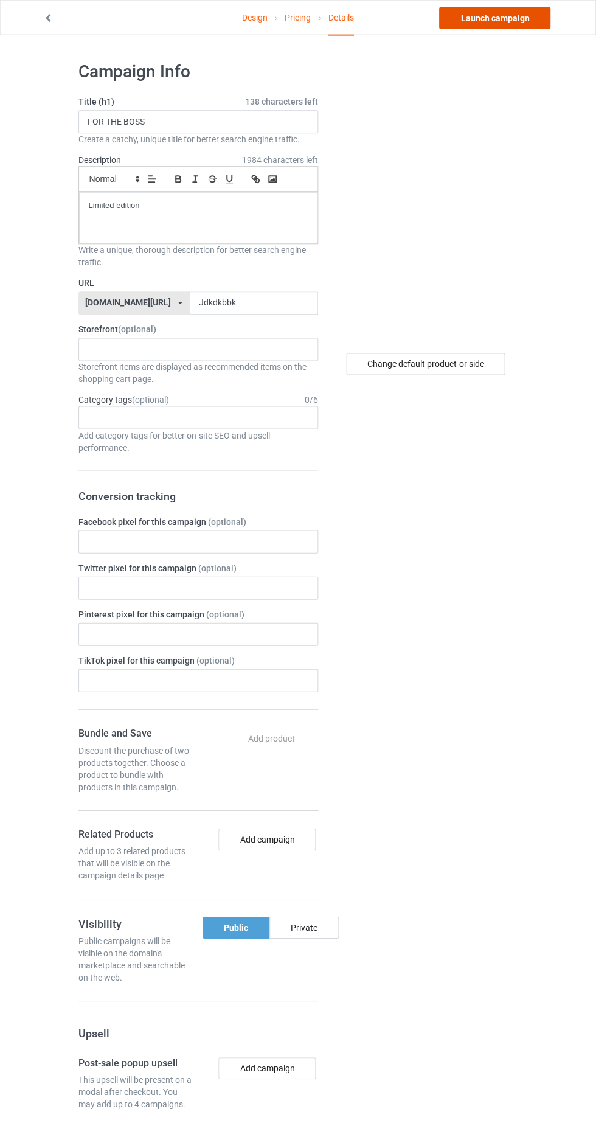
click at [526, 23] on link "Launch campaign" at bounding box center [494, 18] width 111 height 22
